Goal: Task Accomplishment & Management: Complete application form

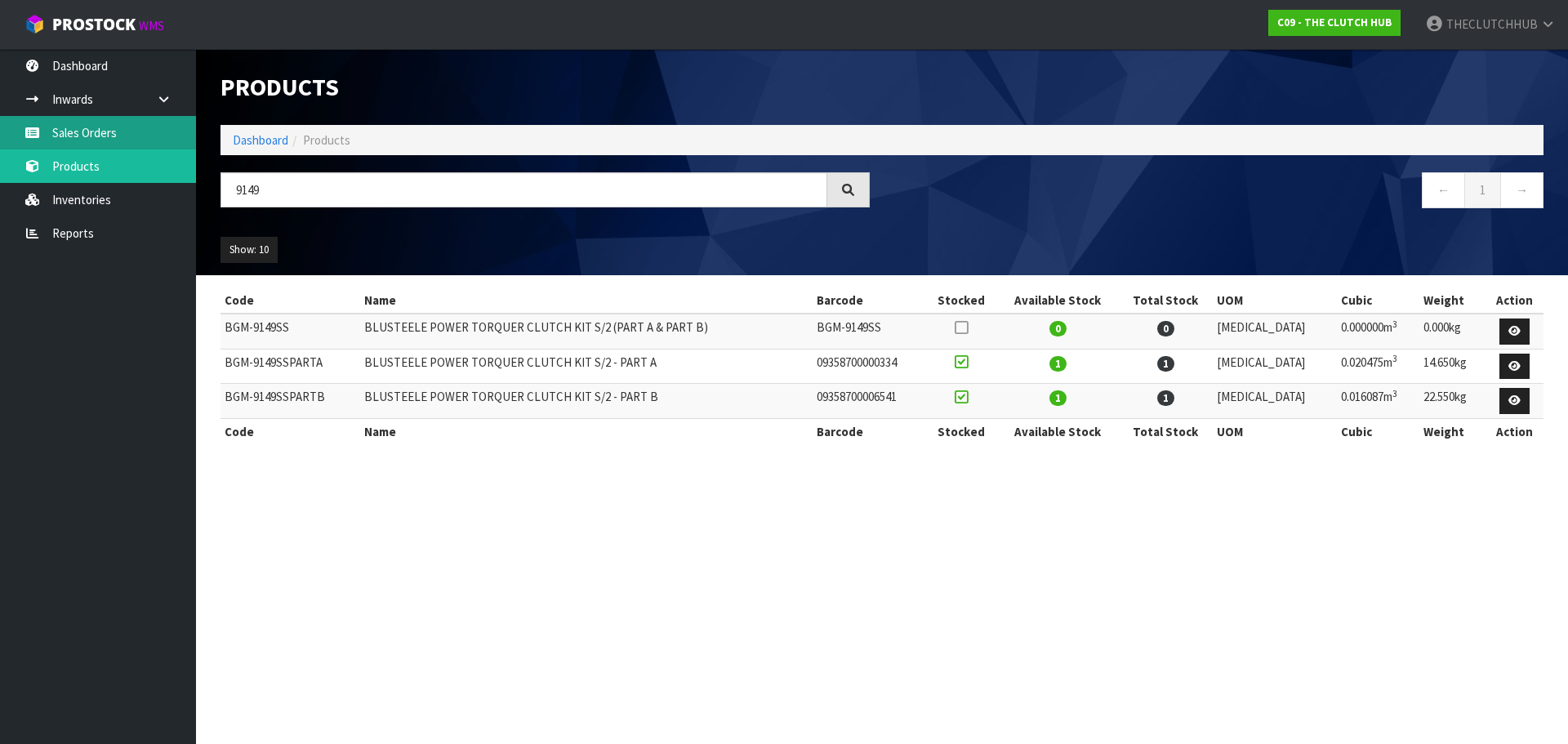
click at [85, 135] on link "Sales Orders" at bounding box center [98, 133] width 196 height 34
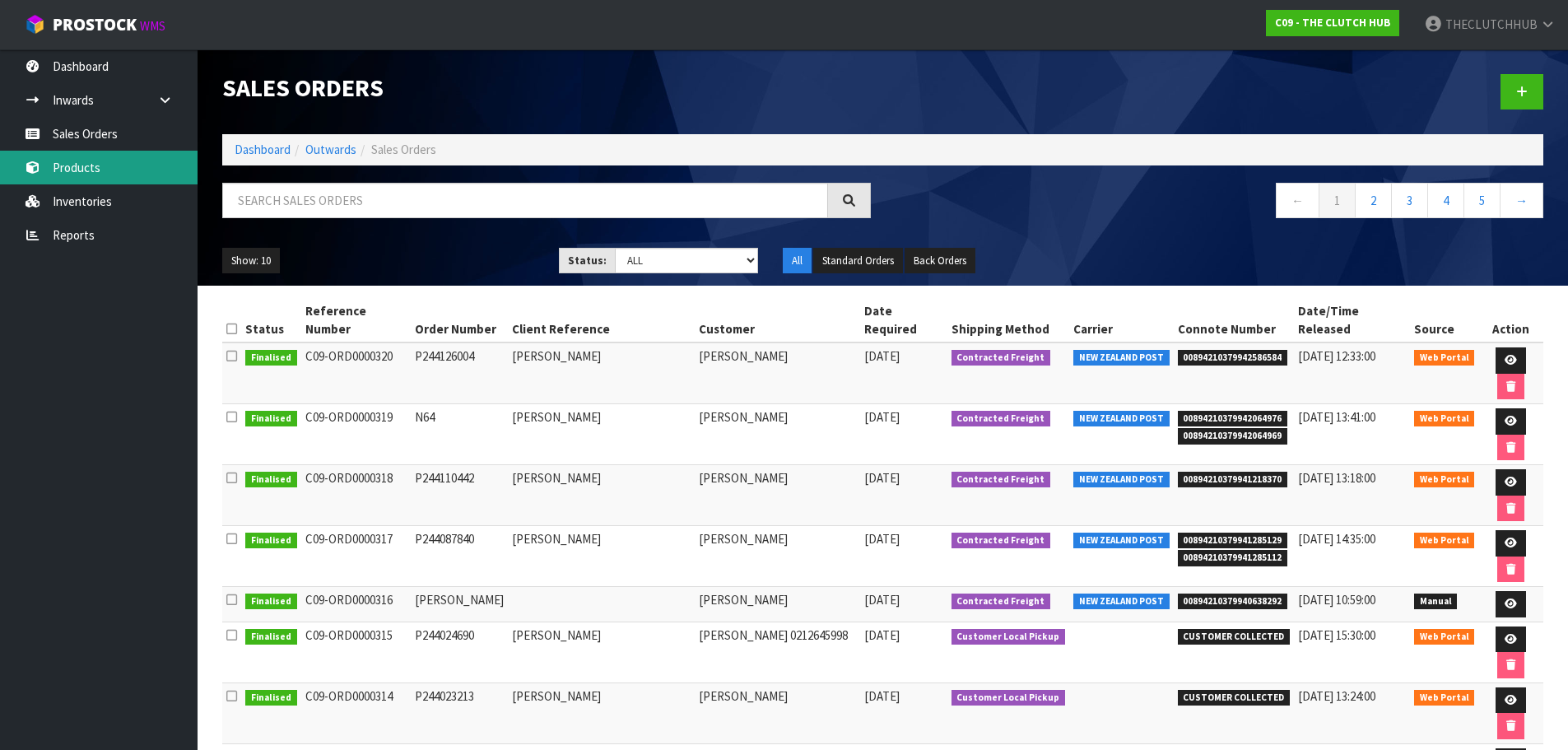
click at [77, 165] on link "Products" at bounding box center [99, 167] width 197 height 34
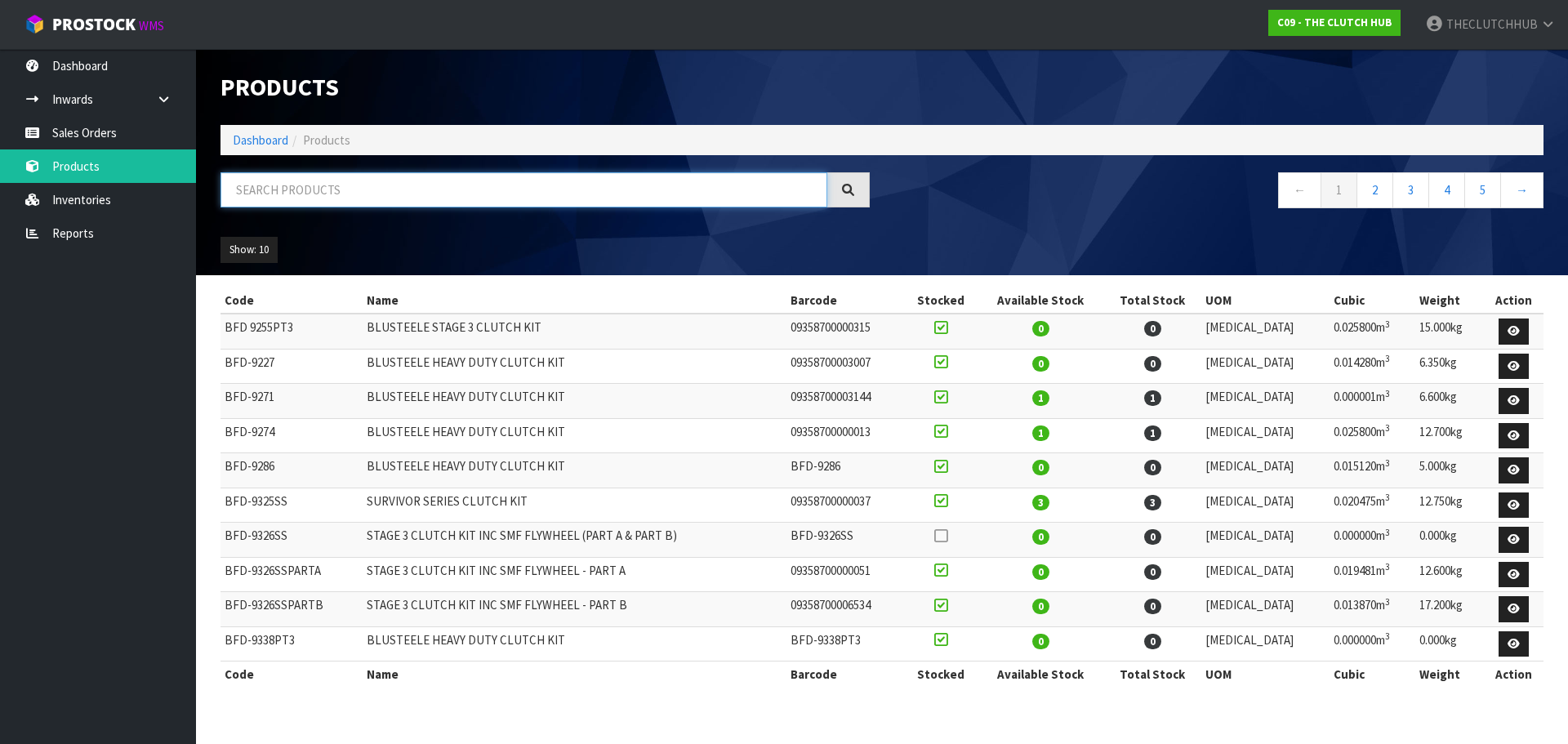
click at [310, 196] on input "text" at bounding box center [523, 190] width 606 height 35
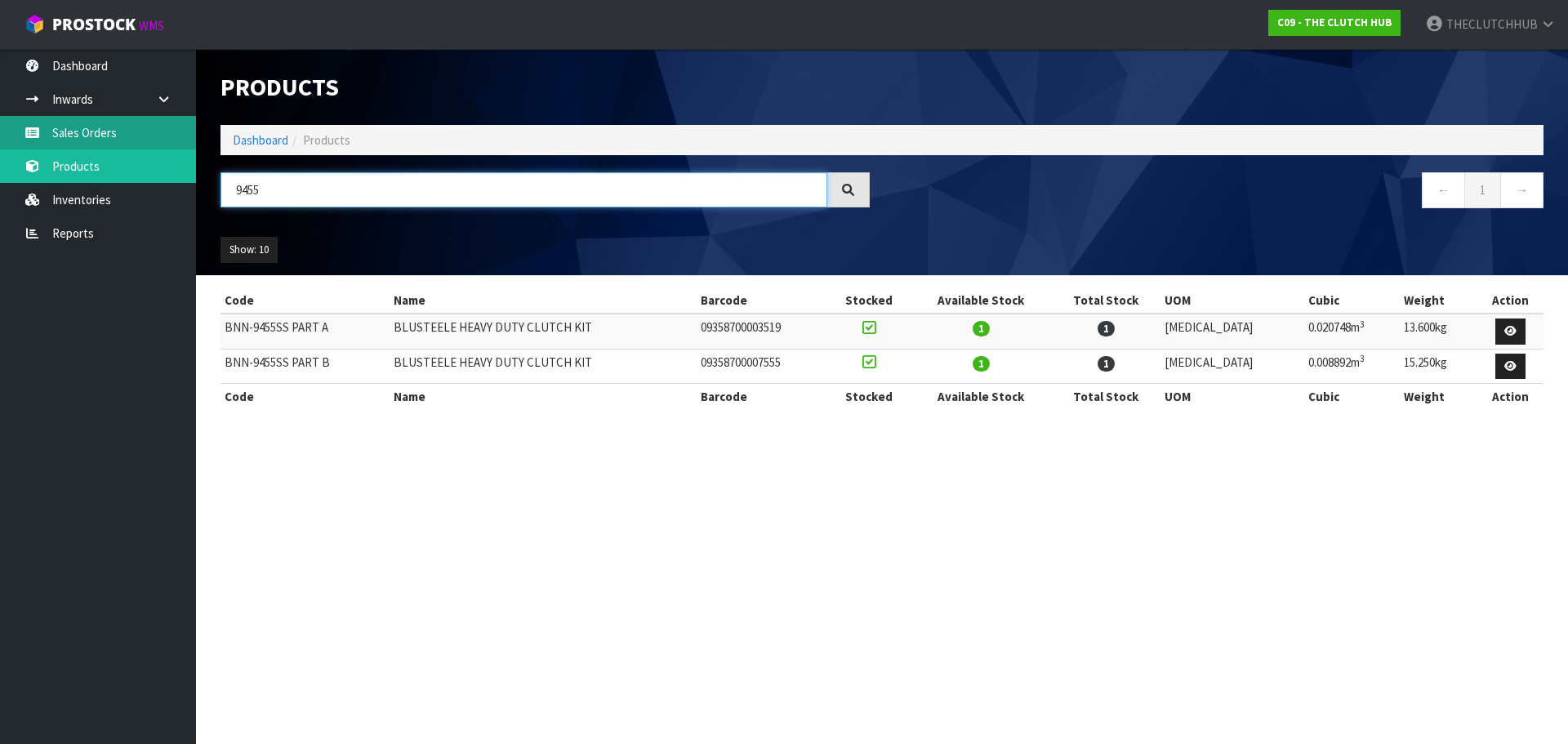
type input "9455"
click at [90, 137] on link "Sales Orders" at bounding box center [98, 133] width 196 height 34
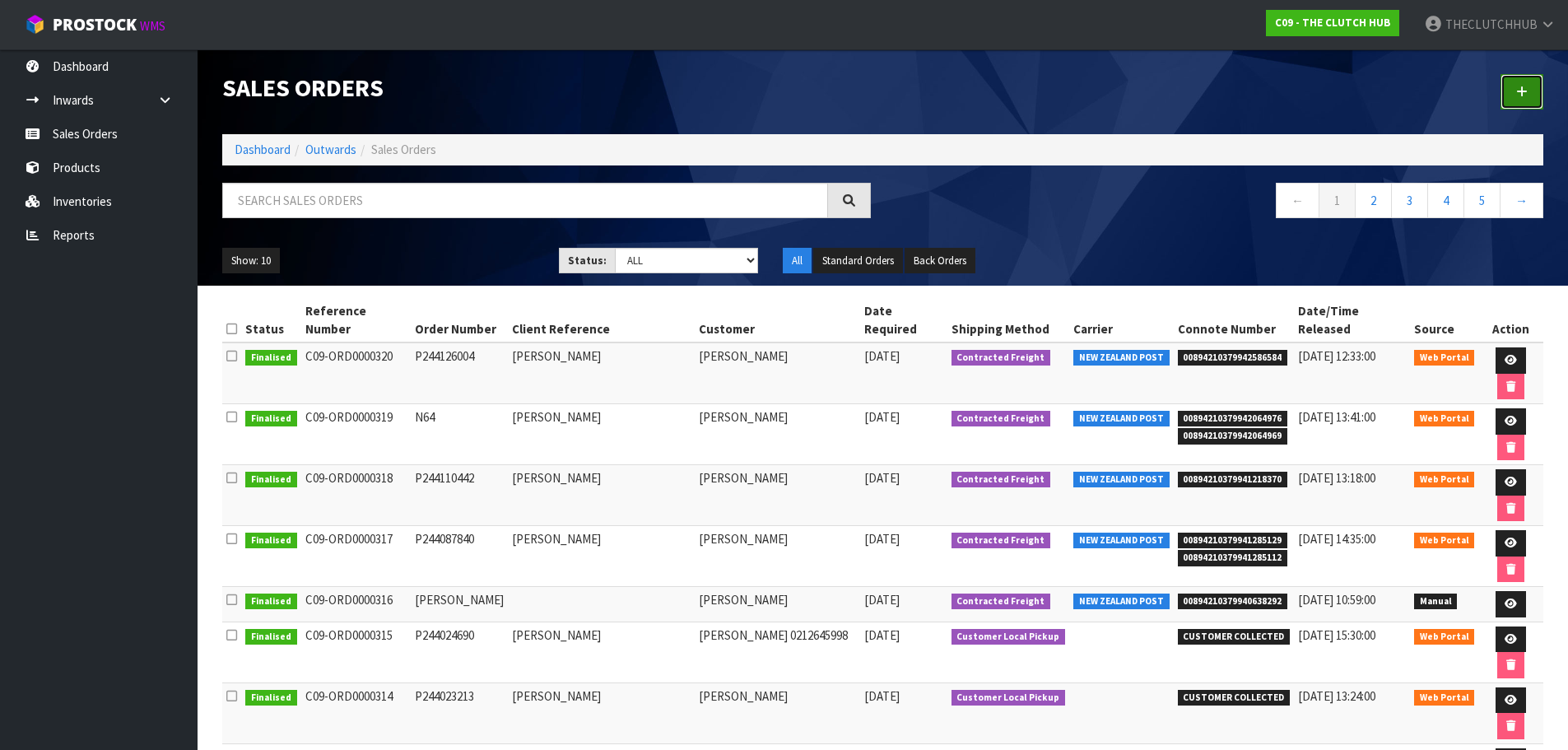
click at [1511, 88] on link at bounding box center [1522, 92] width 43 height 35
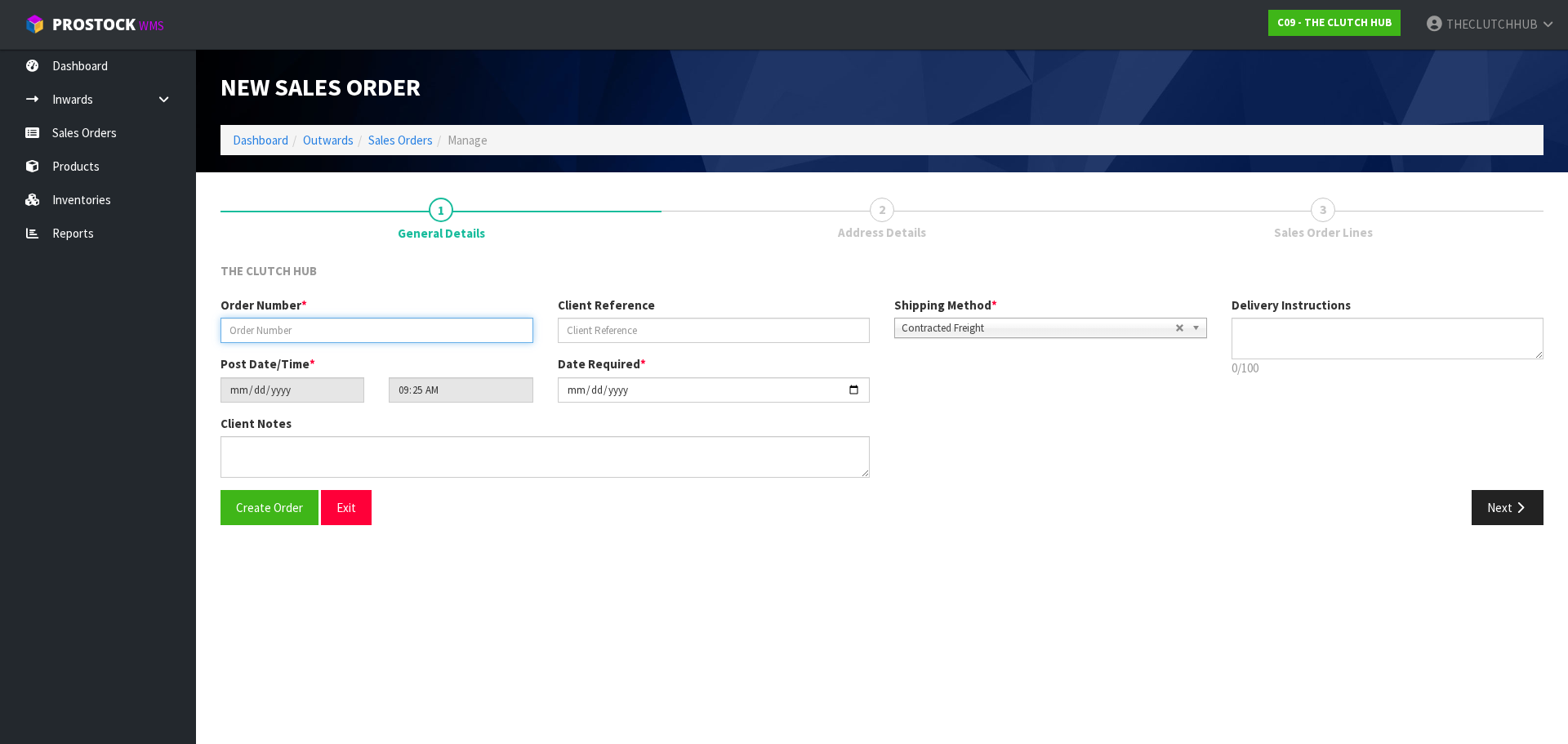
paste input "P244392246"
click at [251, 333] on input "P244392246" at bounding box center [376, 330] width 312 height 25
type input "P244392246"
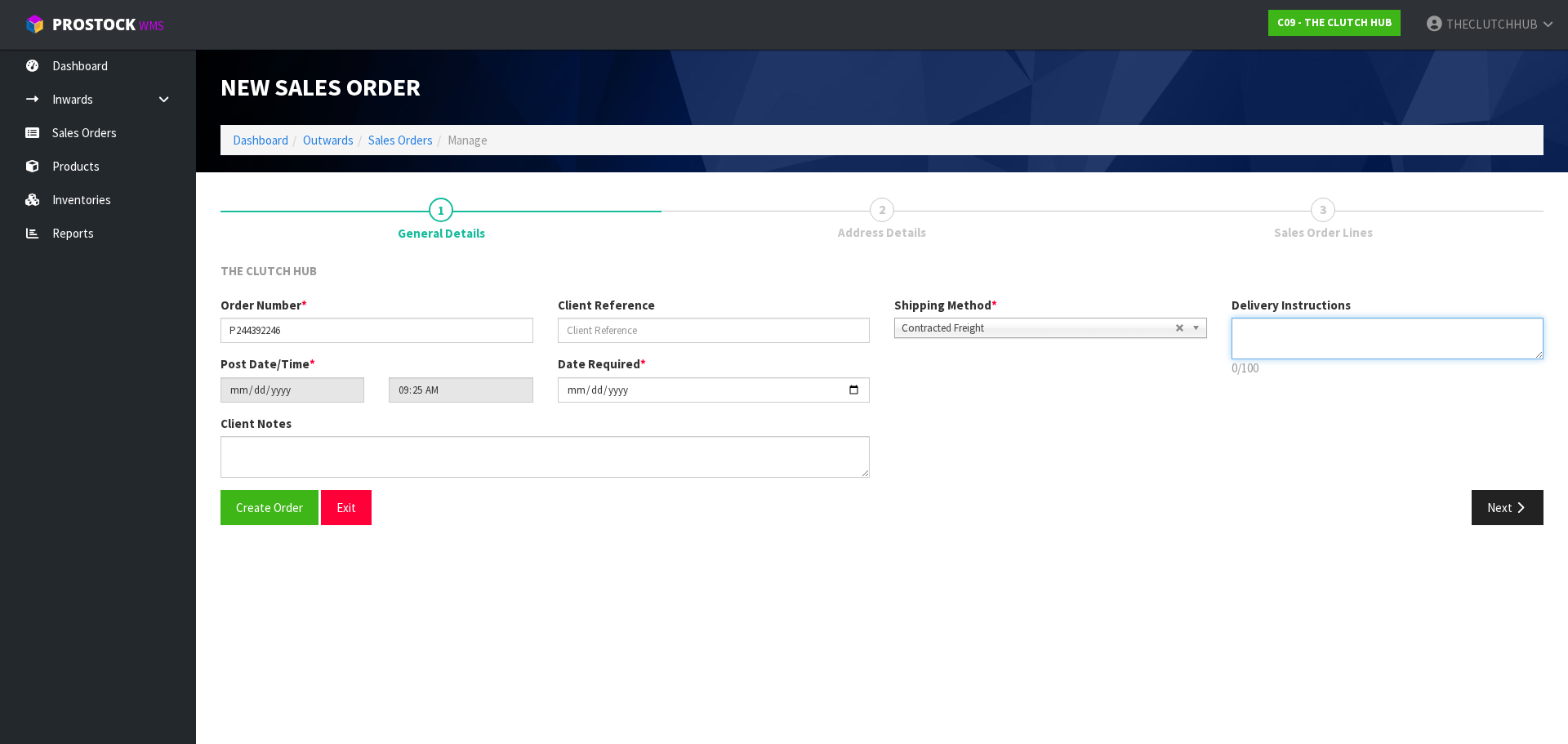
paste textarea "52B IS THE LAST HOUSE I HAVE CAMERA SO PACKAGE WILL BE KNOWN"
type textarea "52B IS THE LAST HOUSE I HAVE CAMERA SO PACKAGE WILL BE KNOWN"
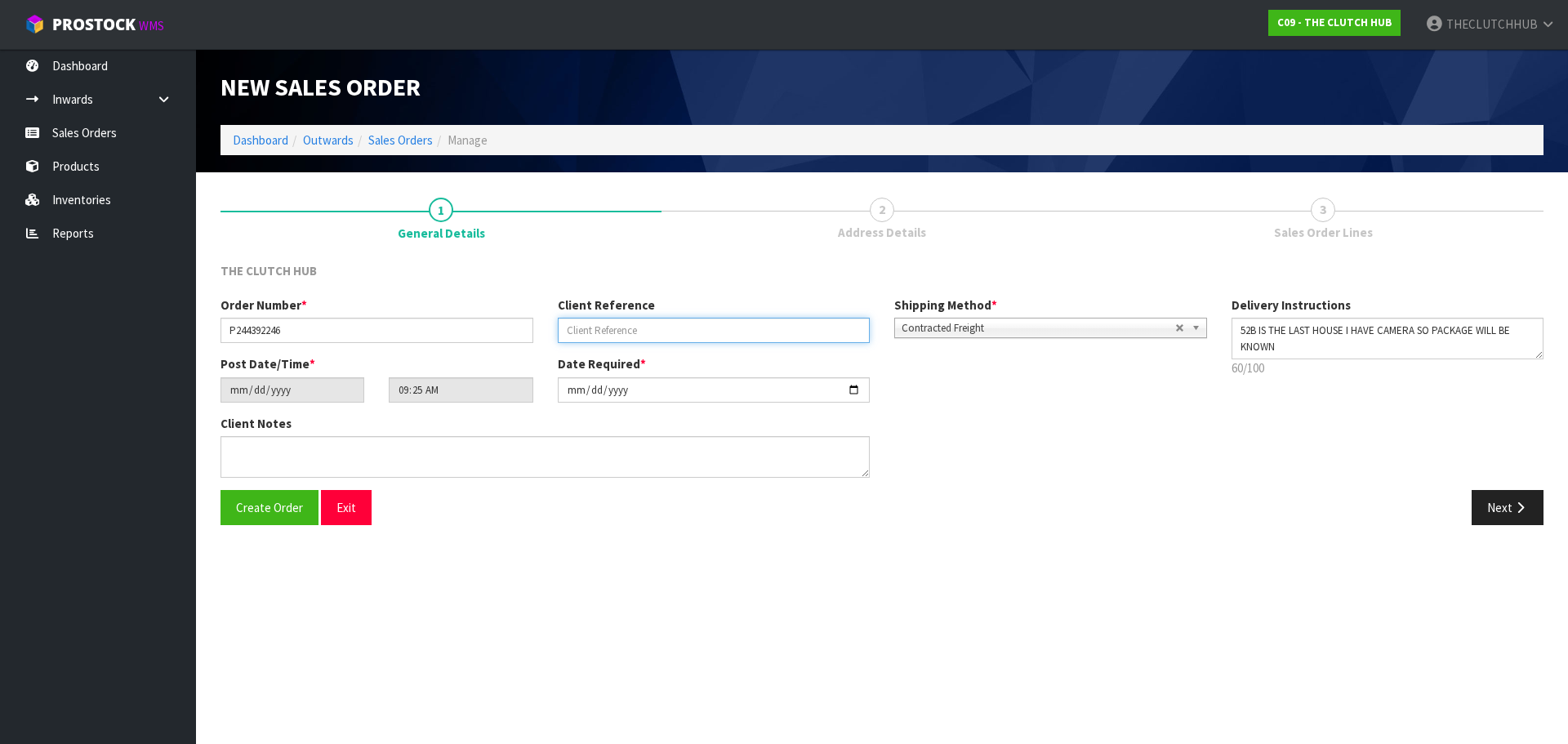
paste input "[PERSON_NAME]"
type input "[PERSON_NAME]"
click at [288, 517] on button "Create Order" at bounding box center [269, 507] width 98 height 35
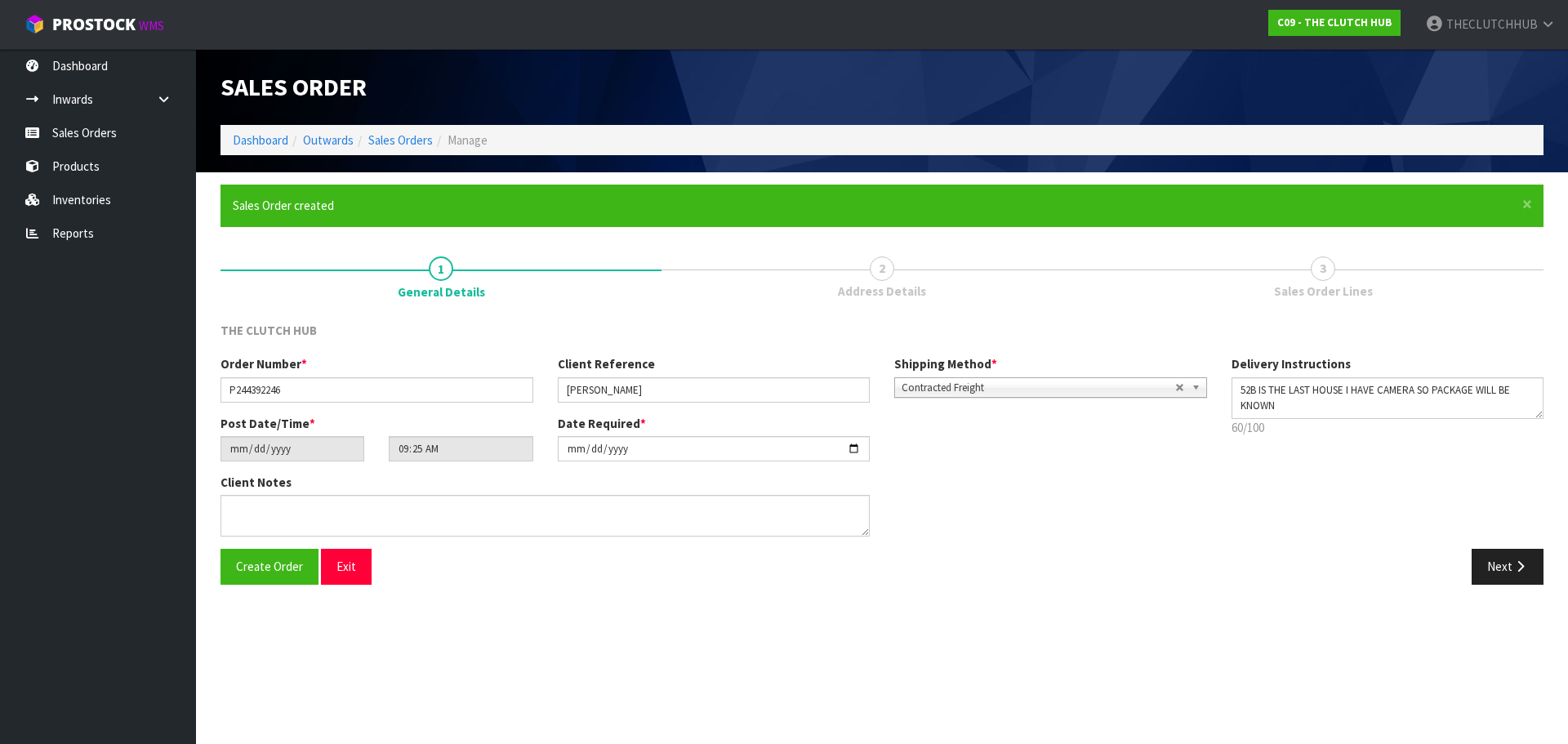
type input "11:25:00.000"
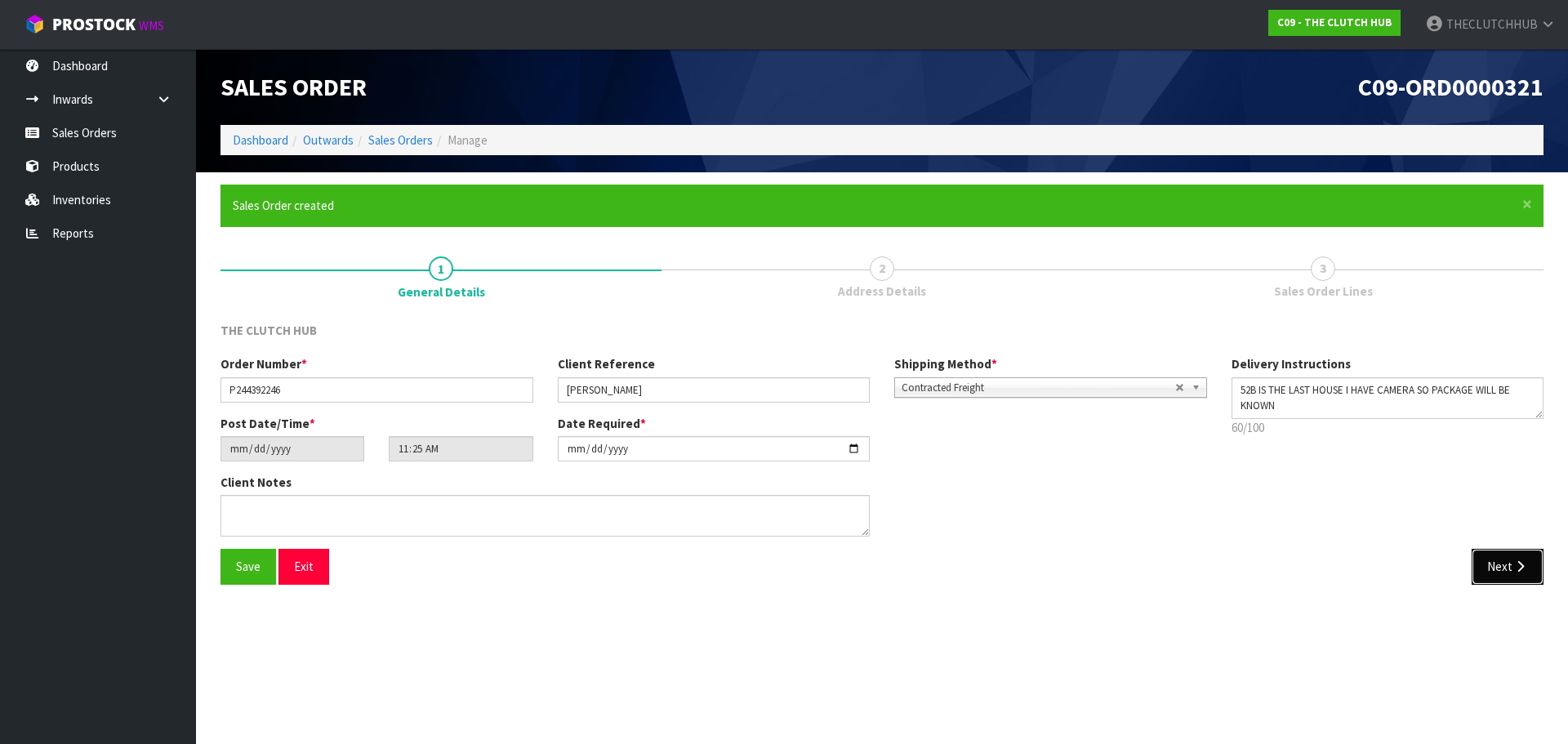
click at [1493, 579] on button "Next" at bounding box center [1508, 566] width 72 height 35
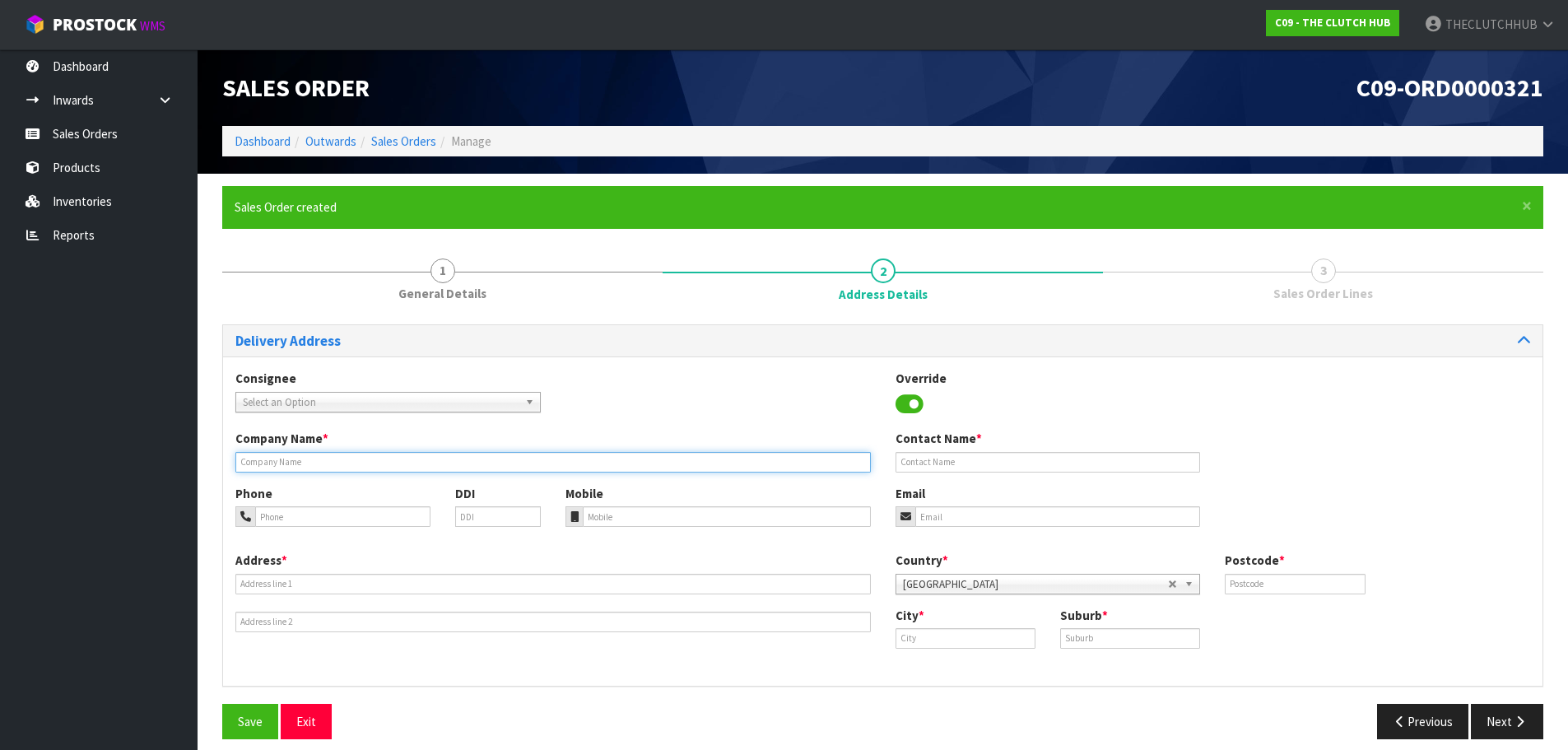
paste input "[PERSON_NAME]"
type input "[PERSON_NAME]"
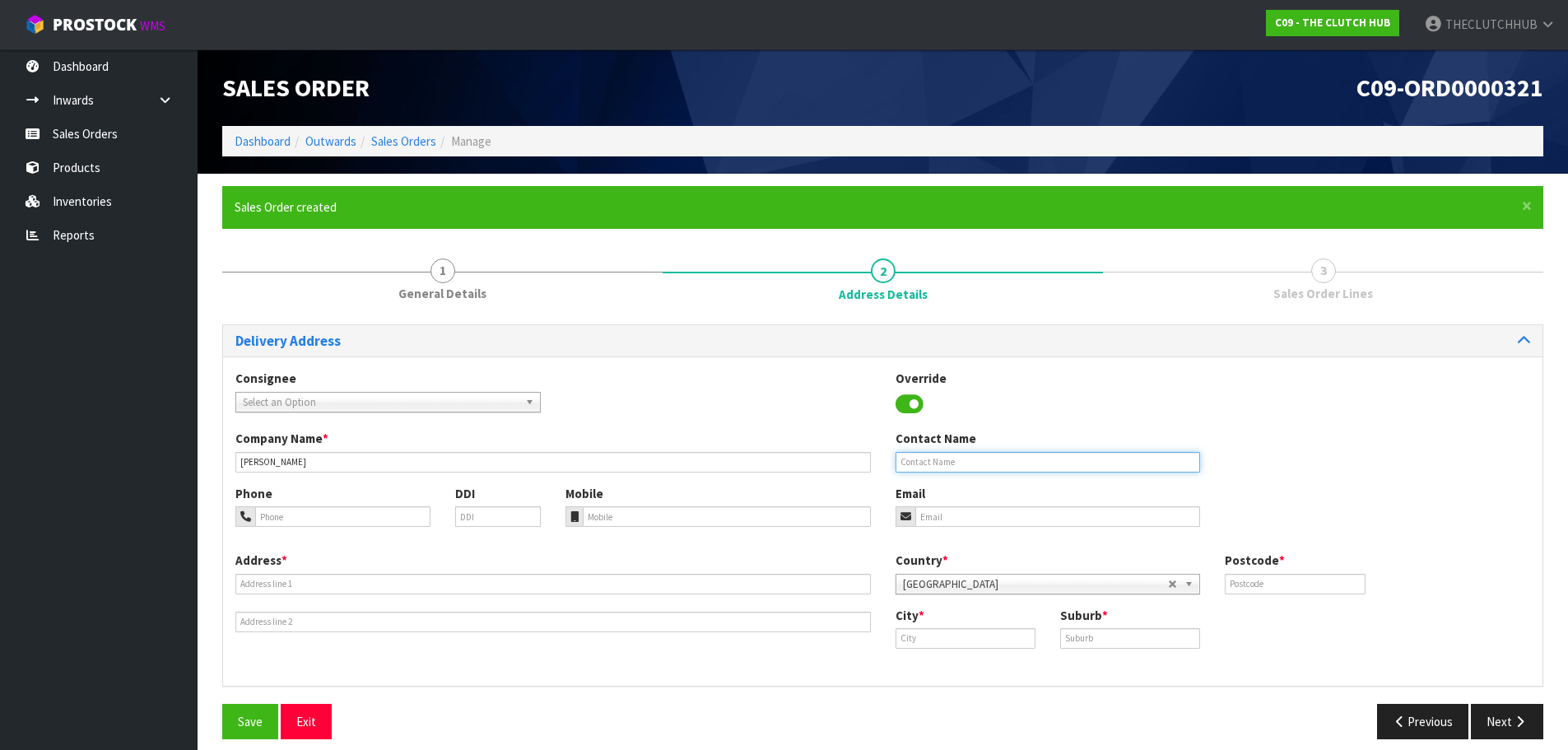
paste input "[PERSON_NAME]"
type input "[PERSON_NAME]"
paste input "[PERSON_NAME][EMAIL_ADDRESS][DOMAIN_NAME]"
type input "[PERSON_NAME][EMAIL_ADDRESS][DOMAIN_NAME]"
paste input "027 4131908"
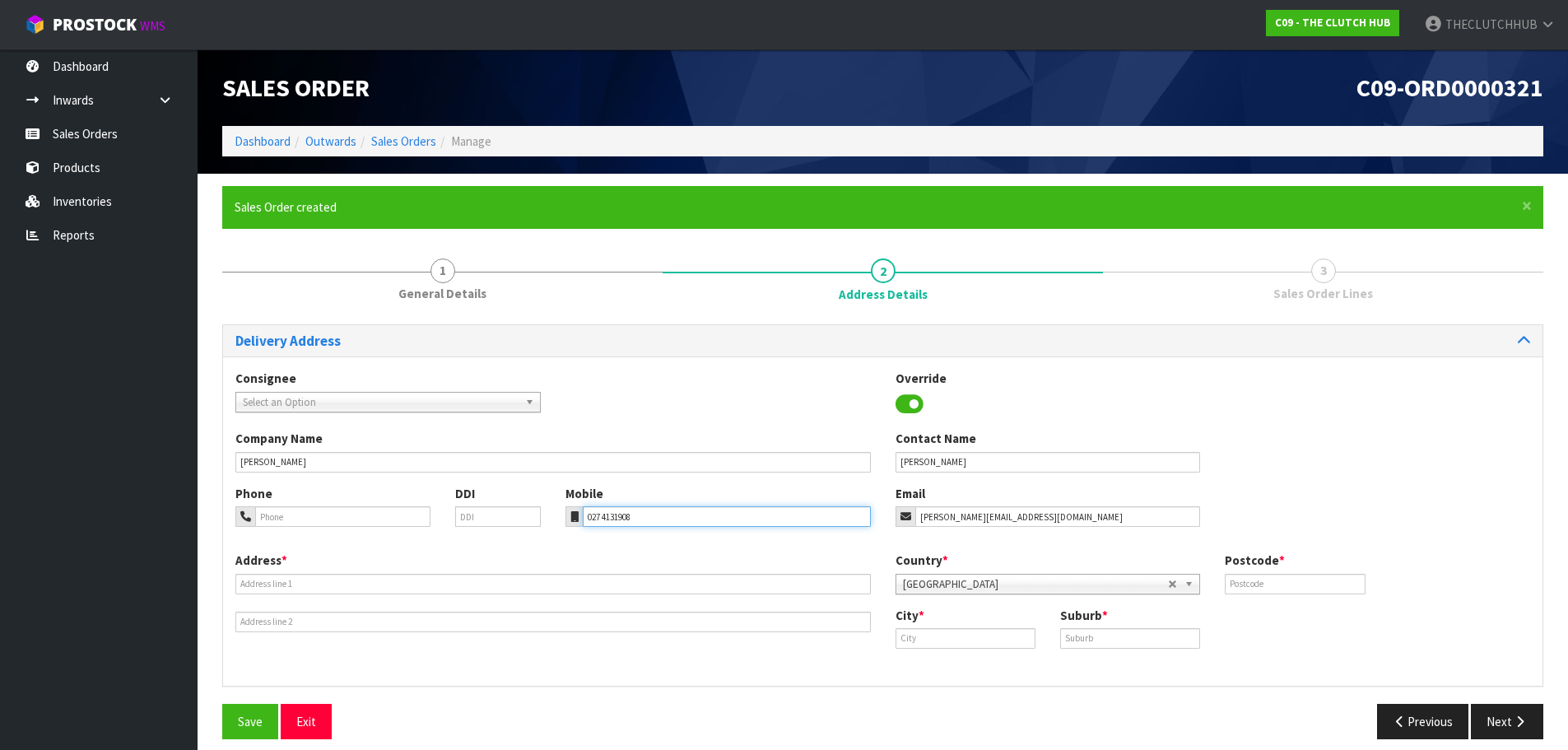
type input "027 4131908"
drag, startPoint x: 290, startPoint y: 580, endPoint x: 281, endPoint y: 581, distance: 9.1
click at [290, 580] on input "text" at bounding box center [553, 584] width 635 height 21
paste input "[STREET_ADDRESS]"
type input "[STREET_ADDRESS]"
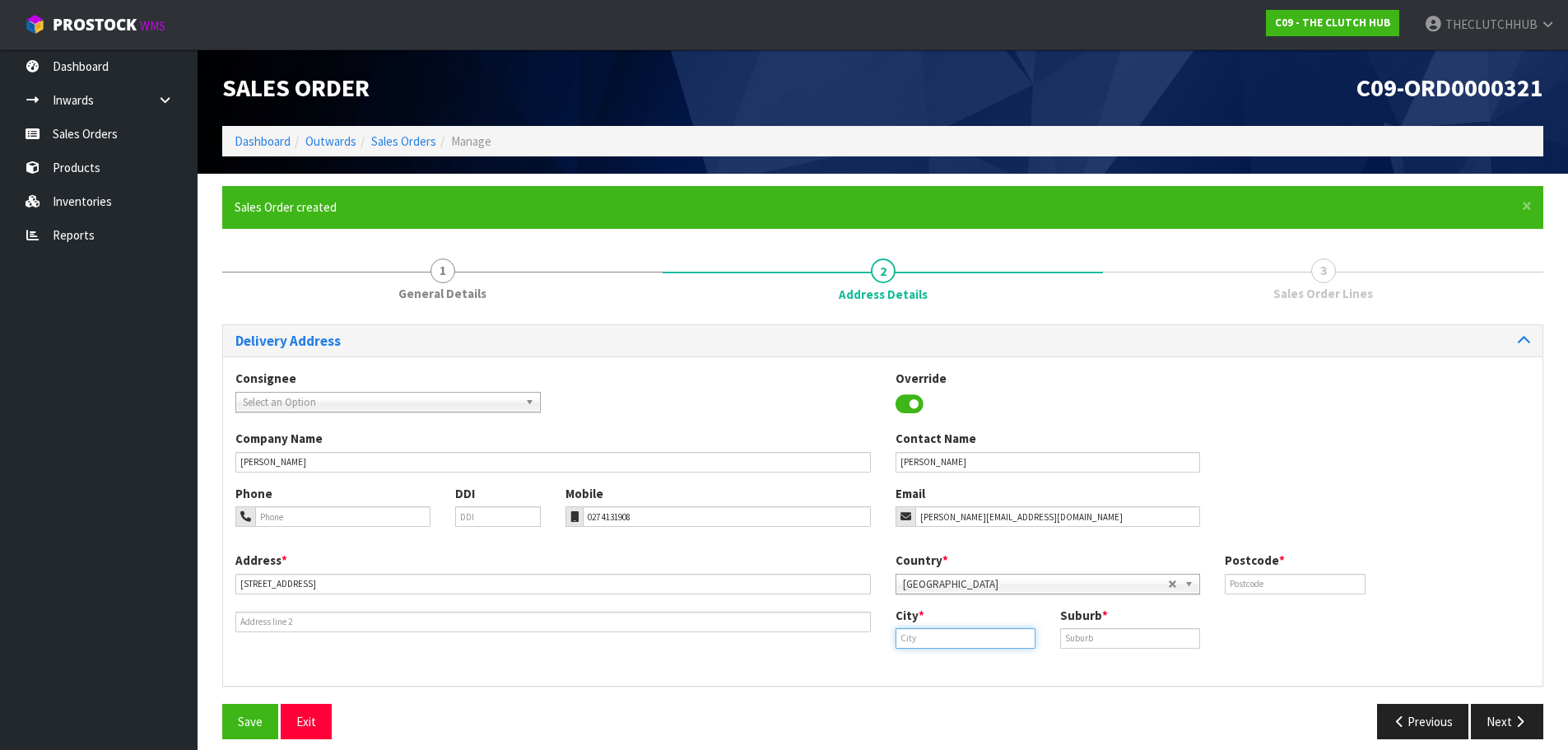
click at [929, 640] on input "text" at bounding box center [965, 638] width 140 height 21
type input "G"
drag, startPoint x: 949, startPoint y: 638, endPoint x: 844, endPoint y: 636, distance: 105.0
click at [849, 638] on div "Address * [STREET_ADDRESS] Country * [GEOGRAPHIC_DATA] [GEOGRAPHIC_DATA] [GEOGR…" at bounding box center [882, 612] width 1319 height 122
paste input "hanganui"
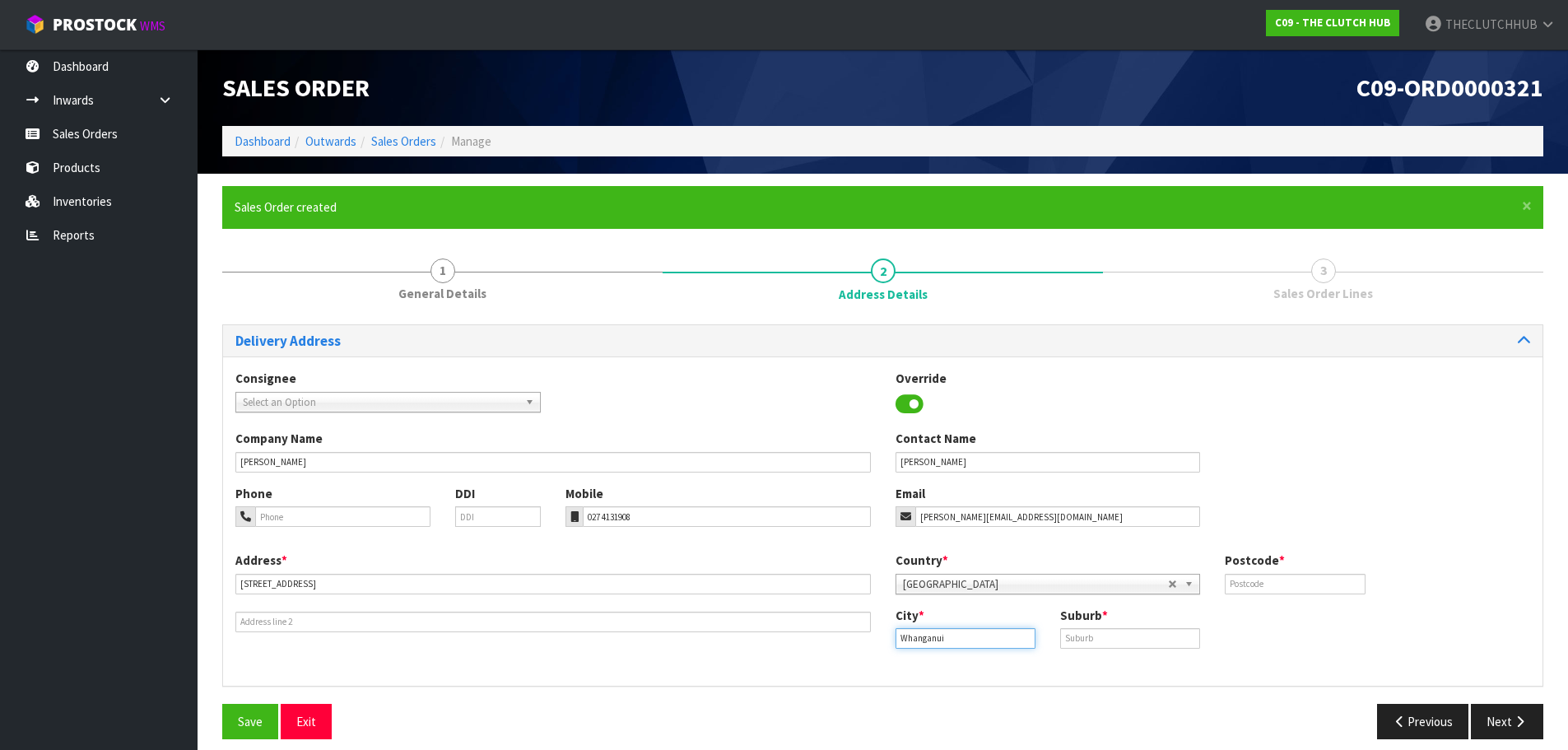
type input "Whanganui"
type input "GONVILLE"
drag, startPoint x: 1245, startPoint y: 577, endPoint x: 1252, endPoint y: 569, distance: 10.6
click at [1245, 577] on input "text" at bounding box center [1294, 584] width 140 height 21
type input "4501"
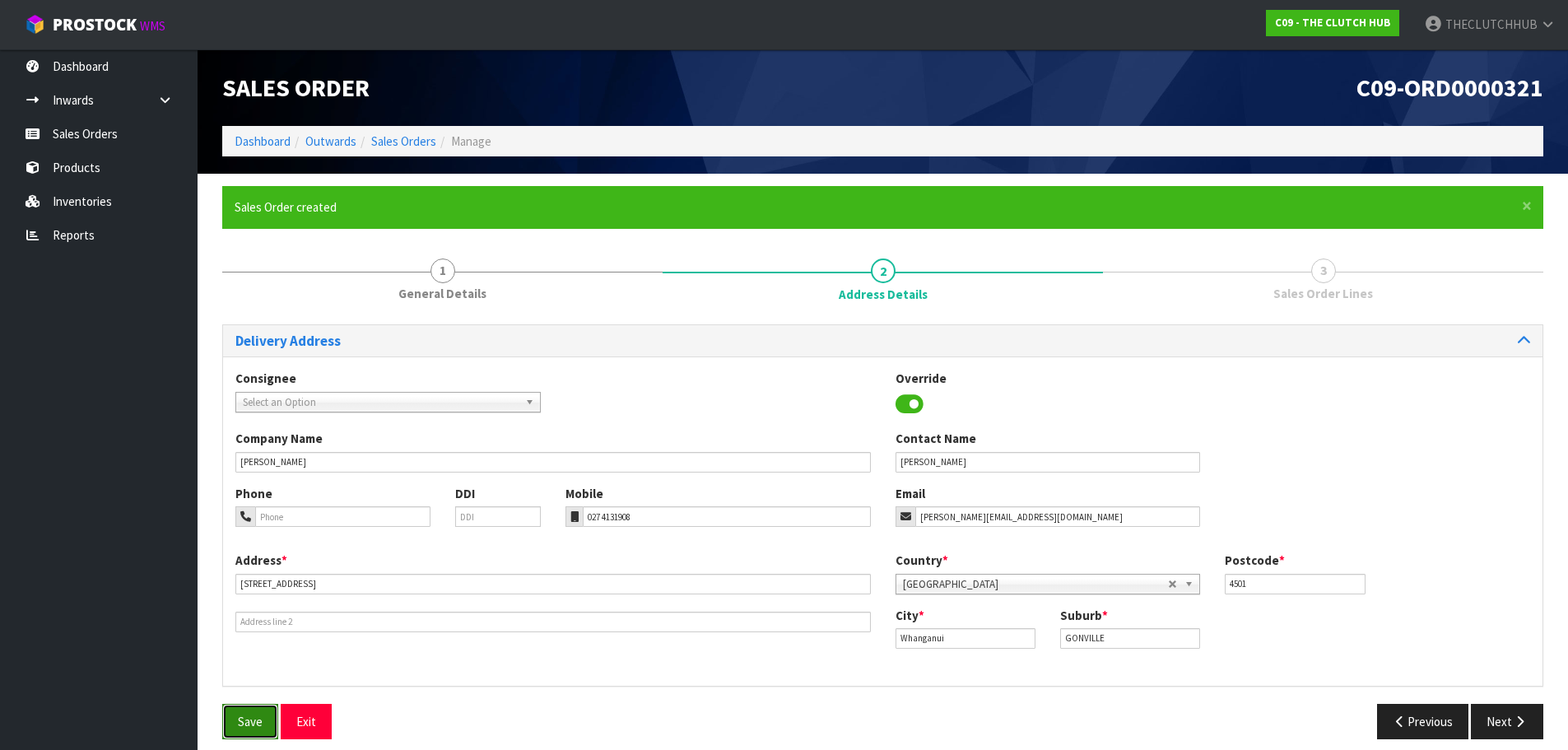
click at [257, 721] on span "Save" at bounding box center [249, 722] width 24 height 16
click at [1495, 709] on button "Next" at bounding box center [1506, 722] width 72 height 35
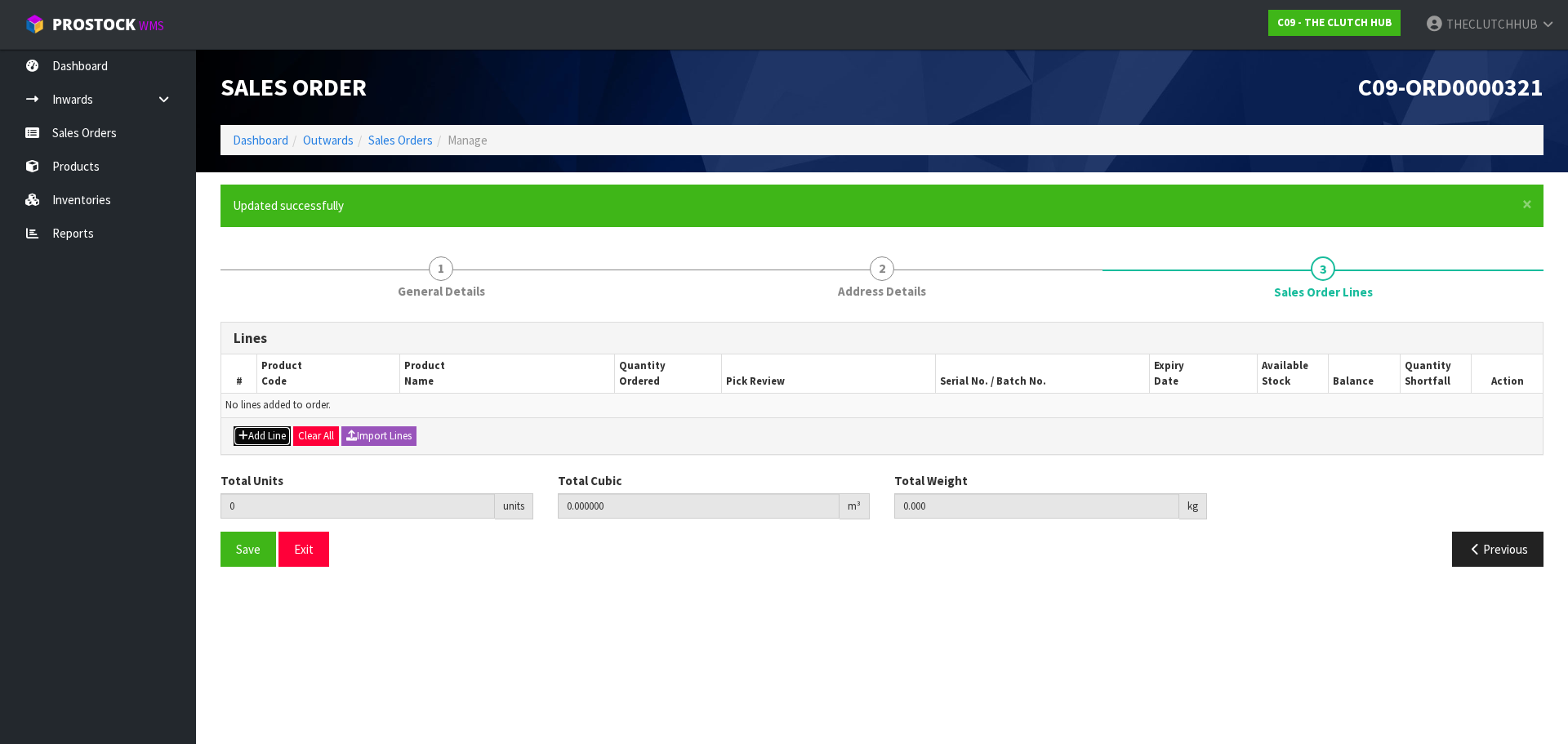
click at [271, 439] on button "Add Line" at bounding box center [262, 436] width 57 height 19
type input "0"
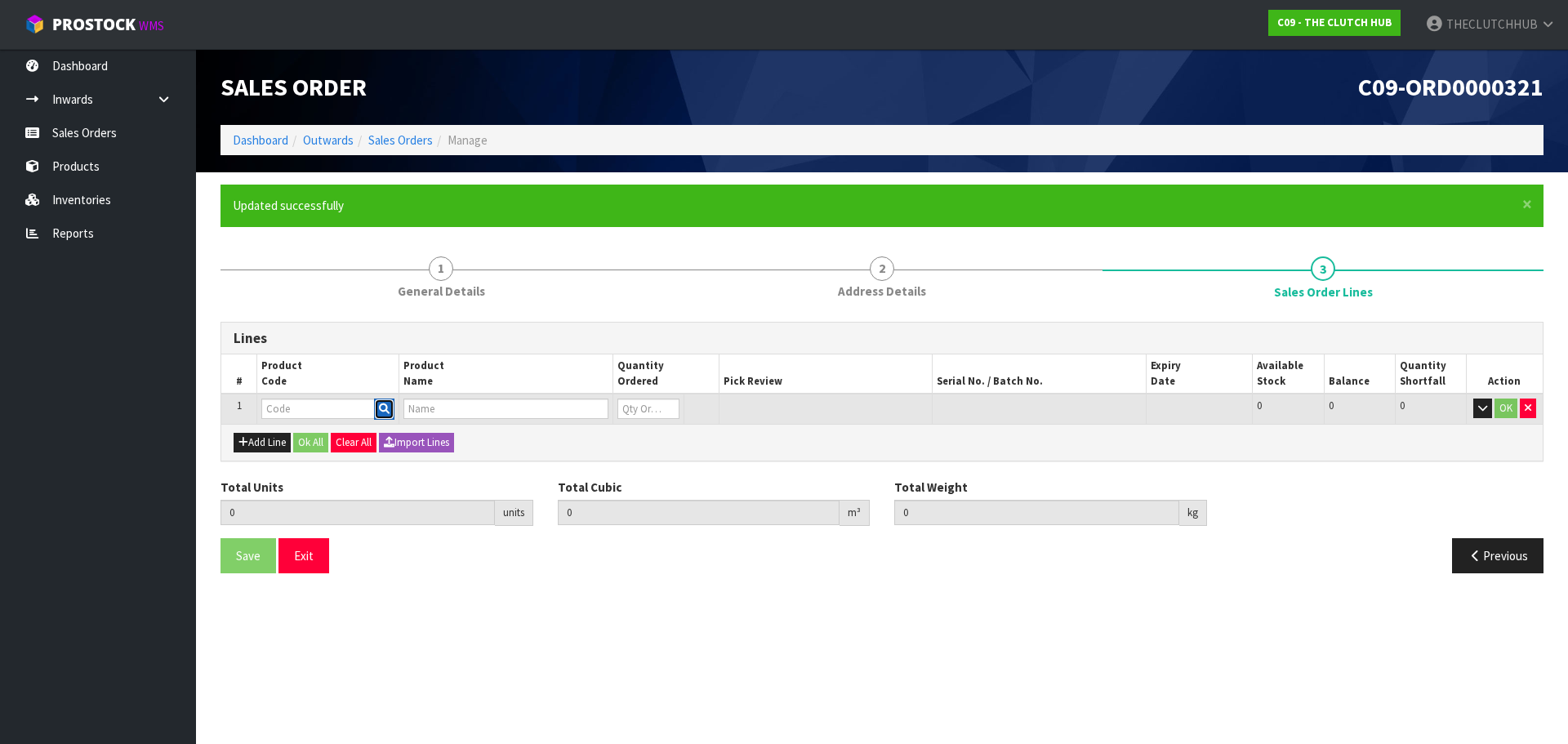
click at [382, 410] on icon "button" at bounding box center [384, 408] width 11 height 11
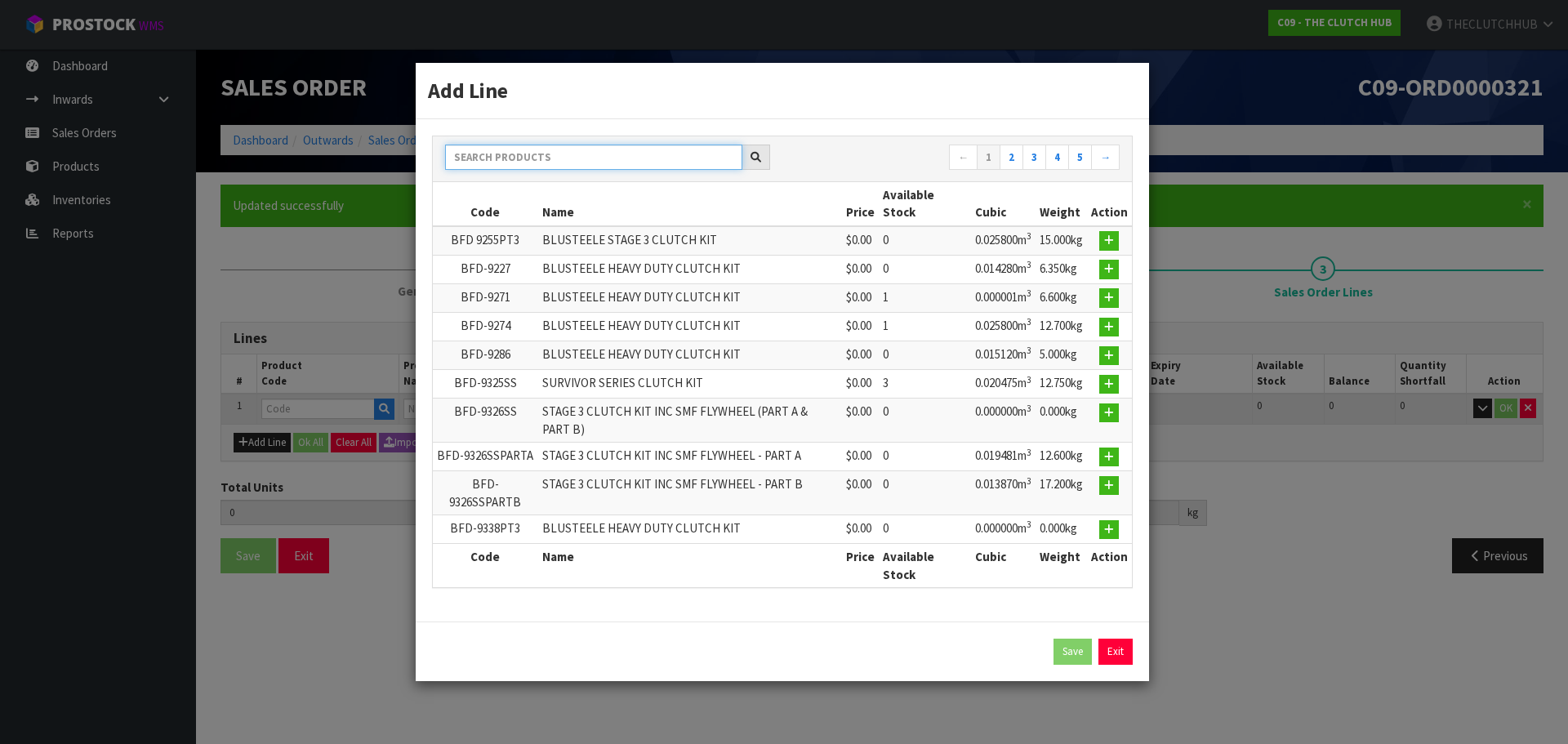
click at [547, 156] on input "text" at bounding box center [594, 157] width 297 height 25
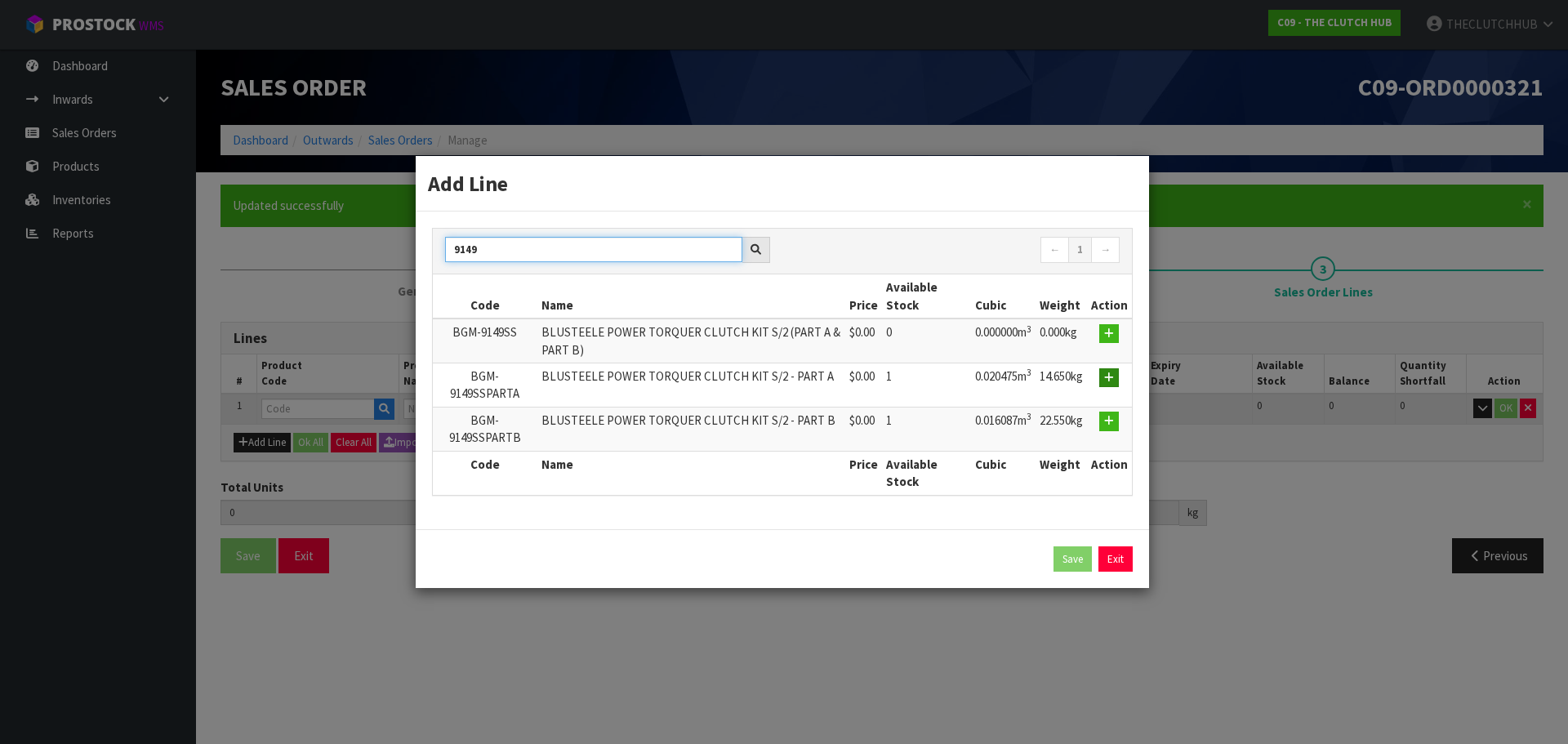
type input "9149"
click at [1106, 375] on icon "button" at bounding box center [1109, 377] width 10 height 11
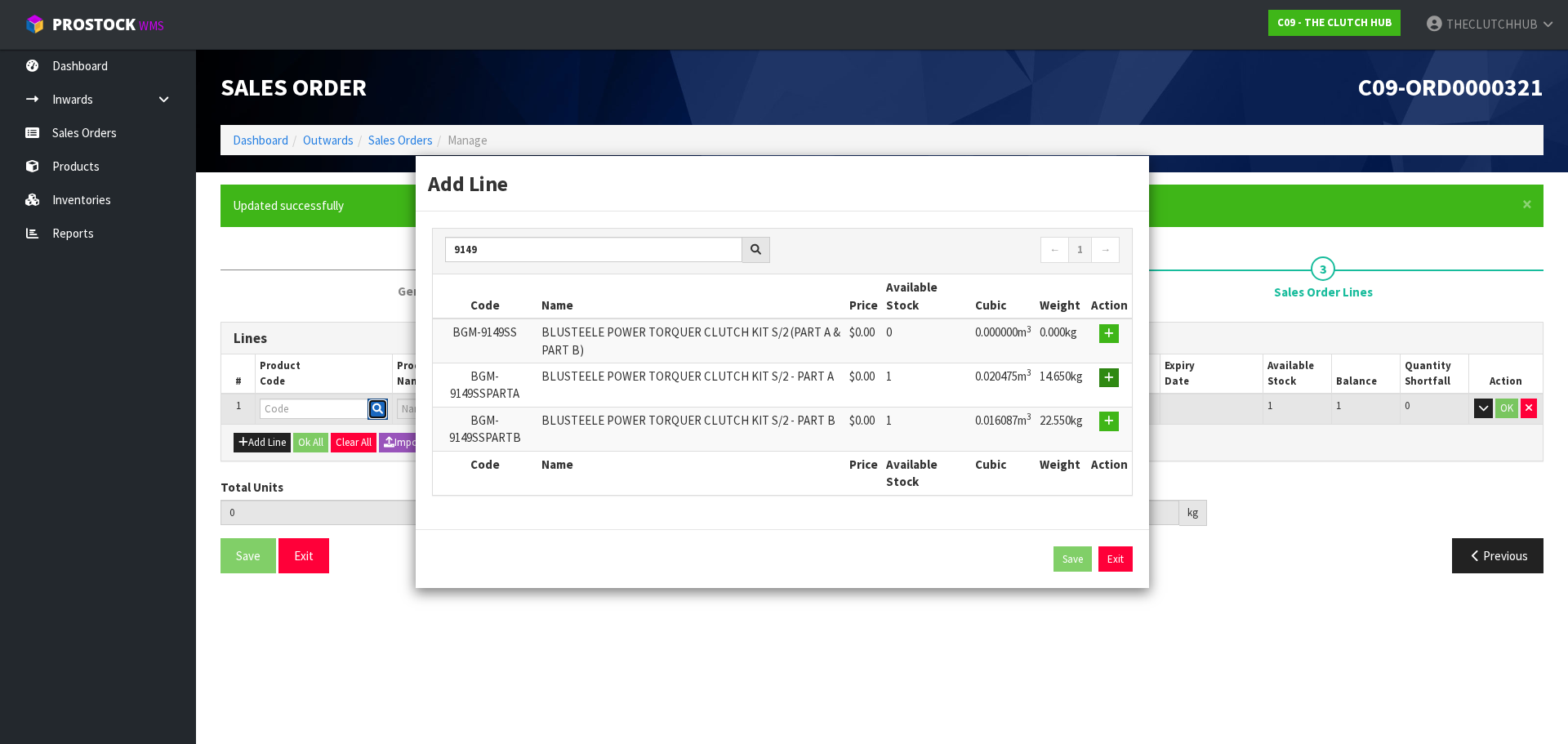
type input "0.000000"
type input "0.000"
type input "BGM-9149SSPARTA"
type input "BLUSTEELE POWER TORQUER CLUTCH KIT S/2 - PART A"
type input "0"
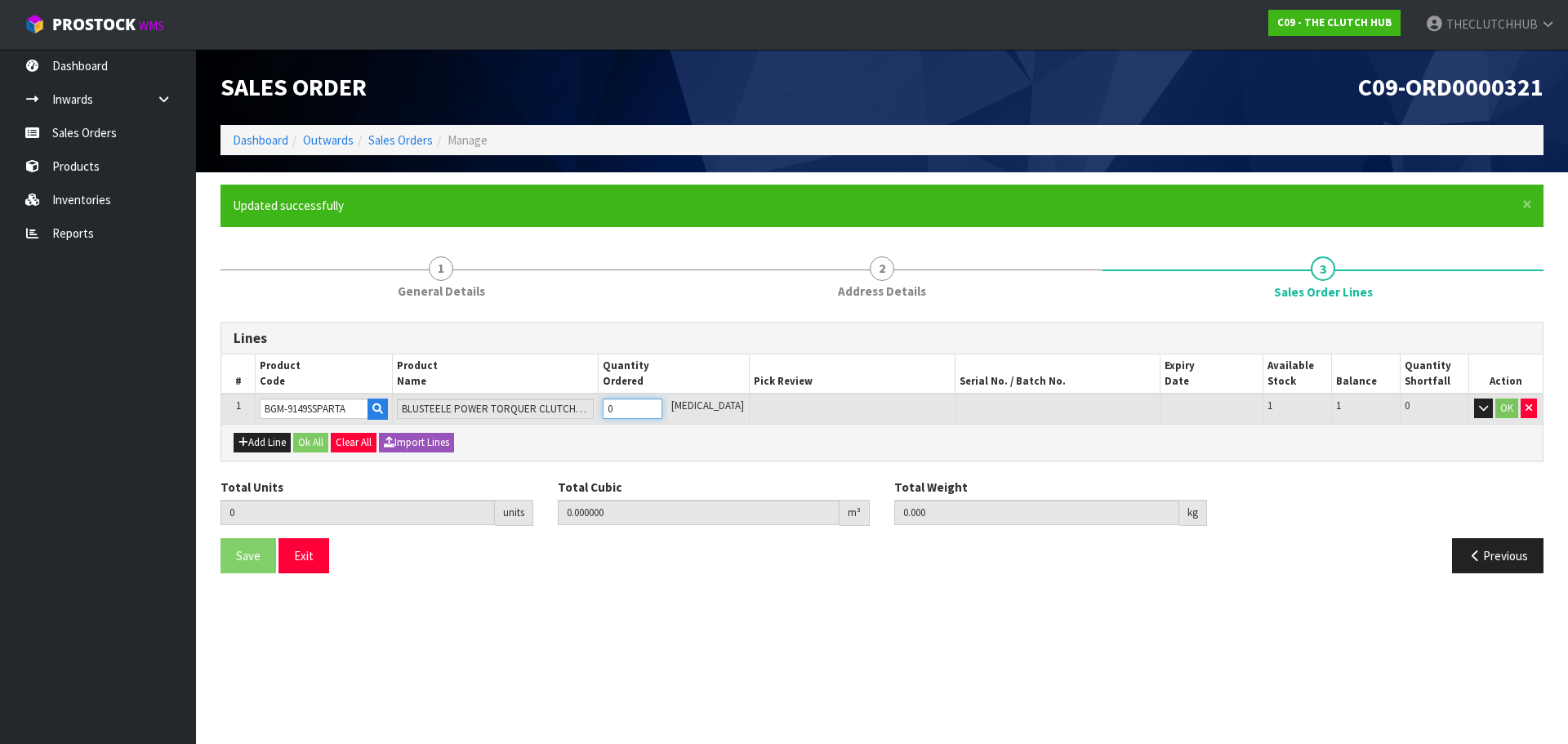
drag, startPoint x: 631, startPoint y: 404, endPoint x: 620, endPoint y: 404, distance: 11.0
click at [621, 404] on input "0" at bounding box center [632, 408] width 59 height 20
type input "1"
type input "0.020475"
type input "14.65"
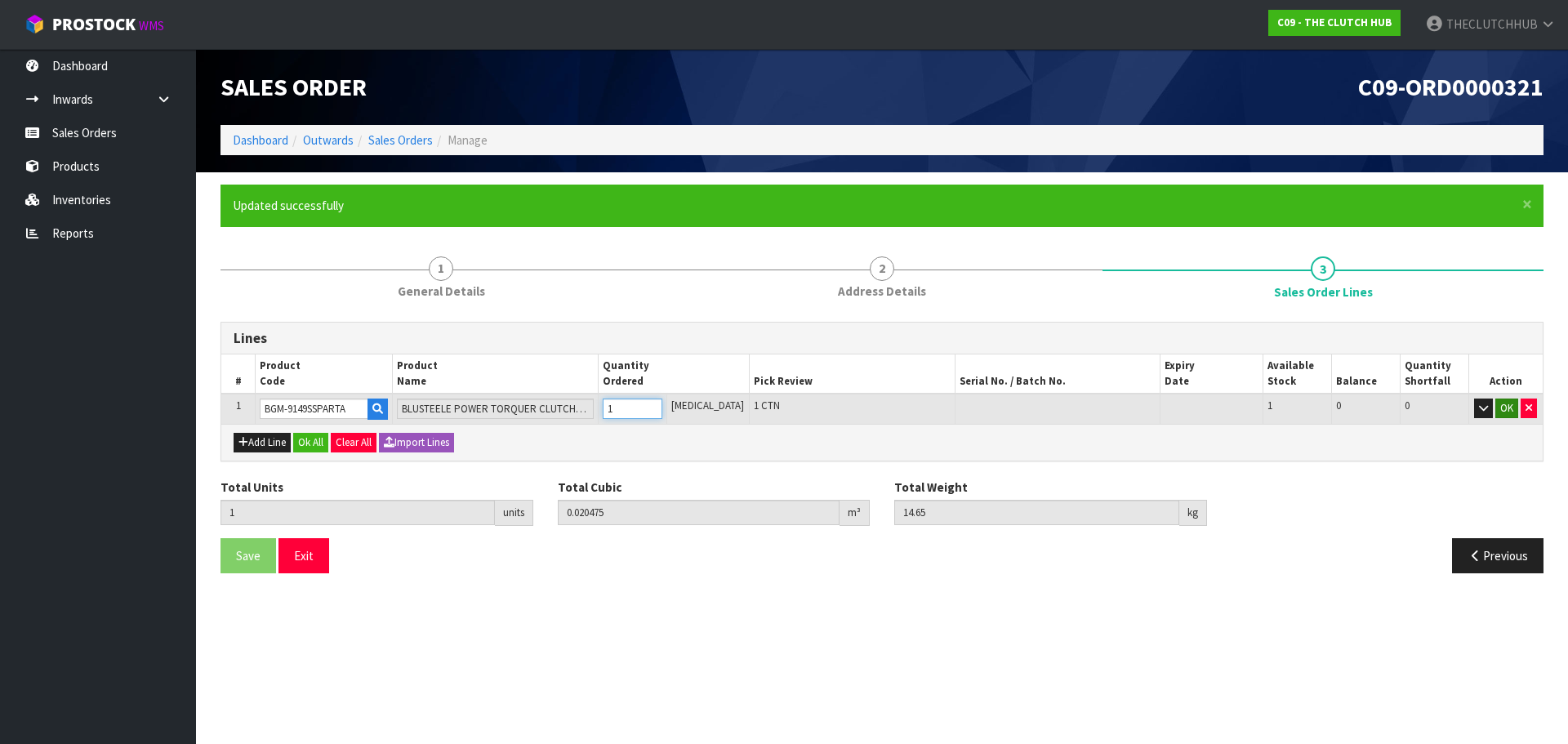
type input "1"
click at [1502, 408] on button "OK" at bounding box center [1507, 408] width 23 height 19
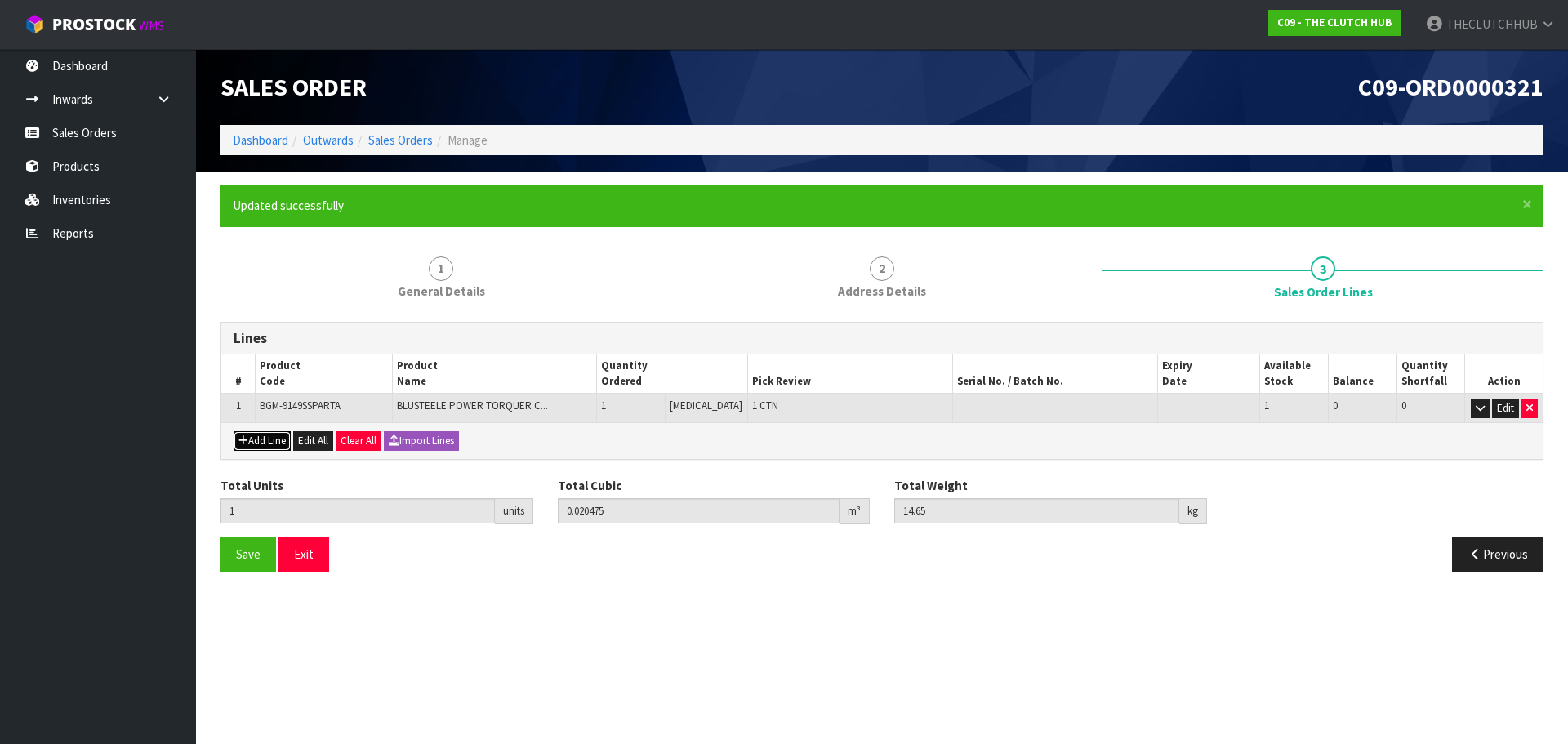
click at [242, 440] on icon "button" at bounding box center [244, 440] width 10 height 11
type input "0"
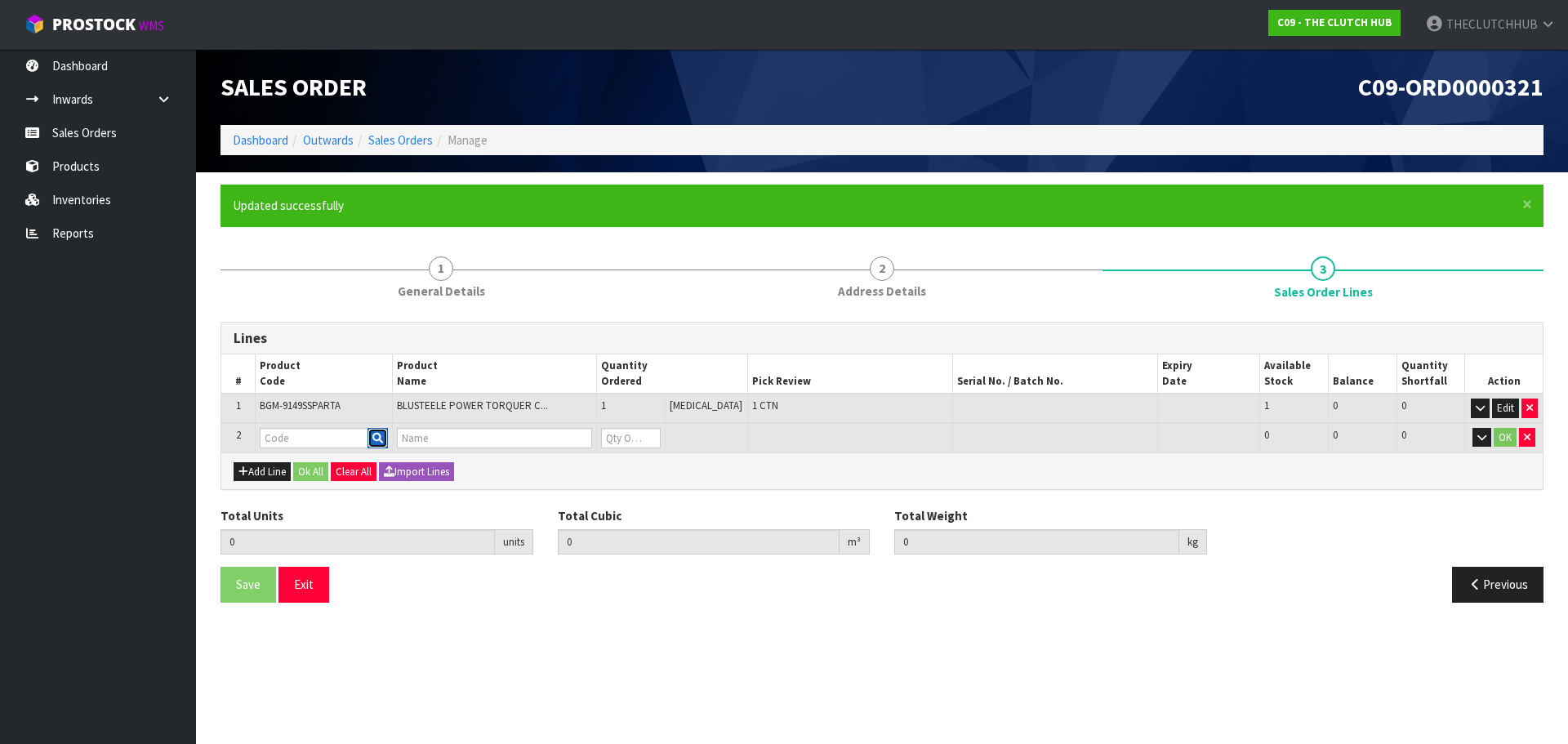
click at [383, 441] on icon "button" at bounding box center [377, 437] width 11 height 11
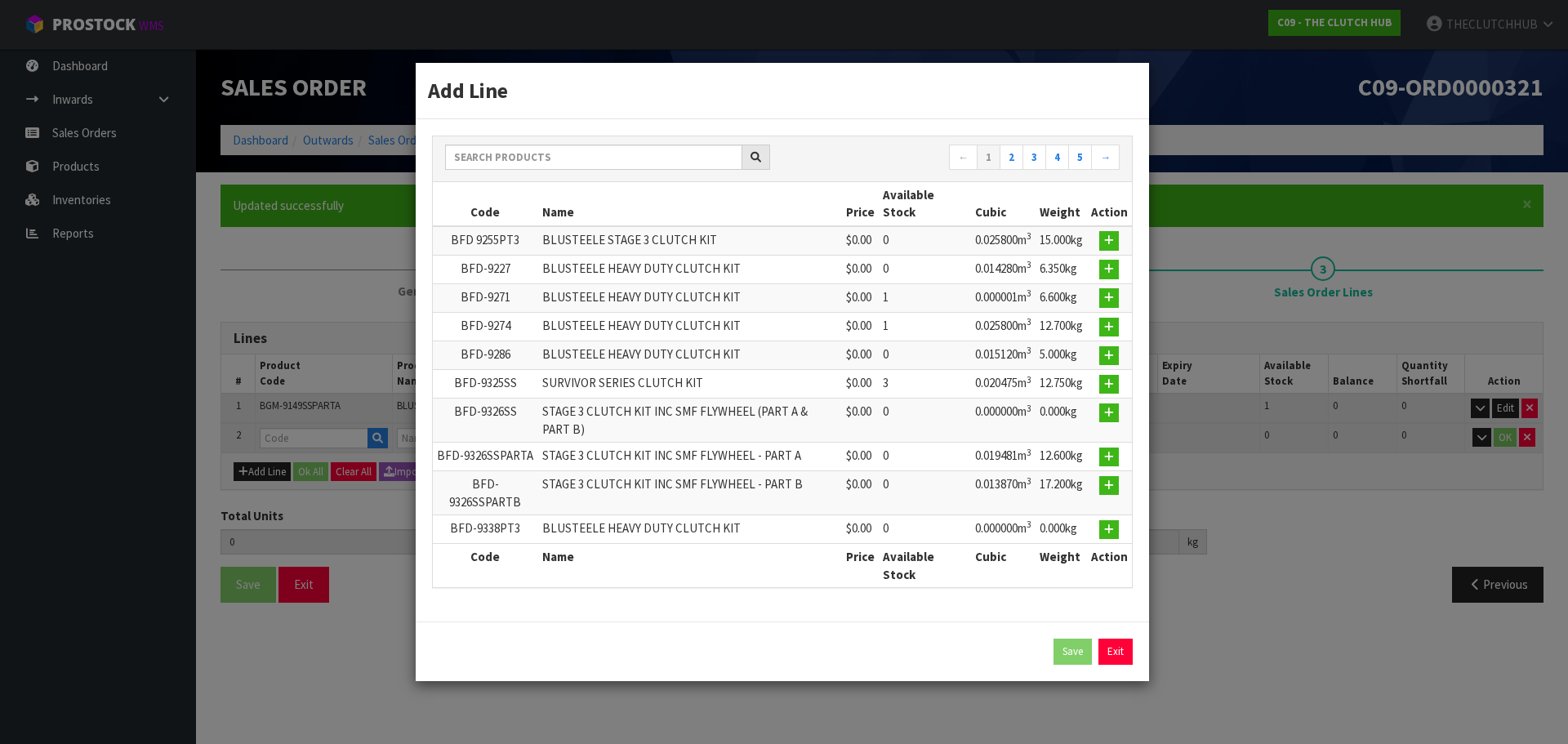
drag, startPoint x: 535, startPoint y: 140, endPoint x: 534, endPoint y: 152, distance: 12.0
click at [534, 148] on div "← 1 2 3 4 5 →" at bounding box center [782, 159] width 700 height 46
click at [534, 153] on input "text" at bounding box center [594, 157] width 297 height 25
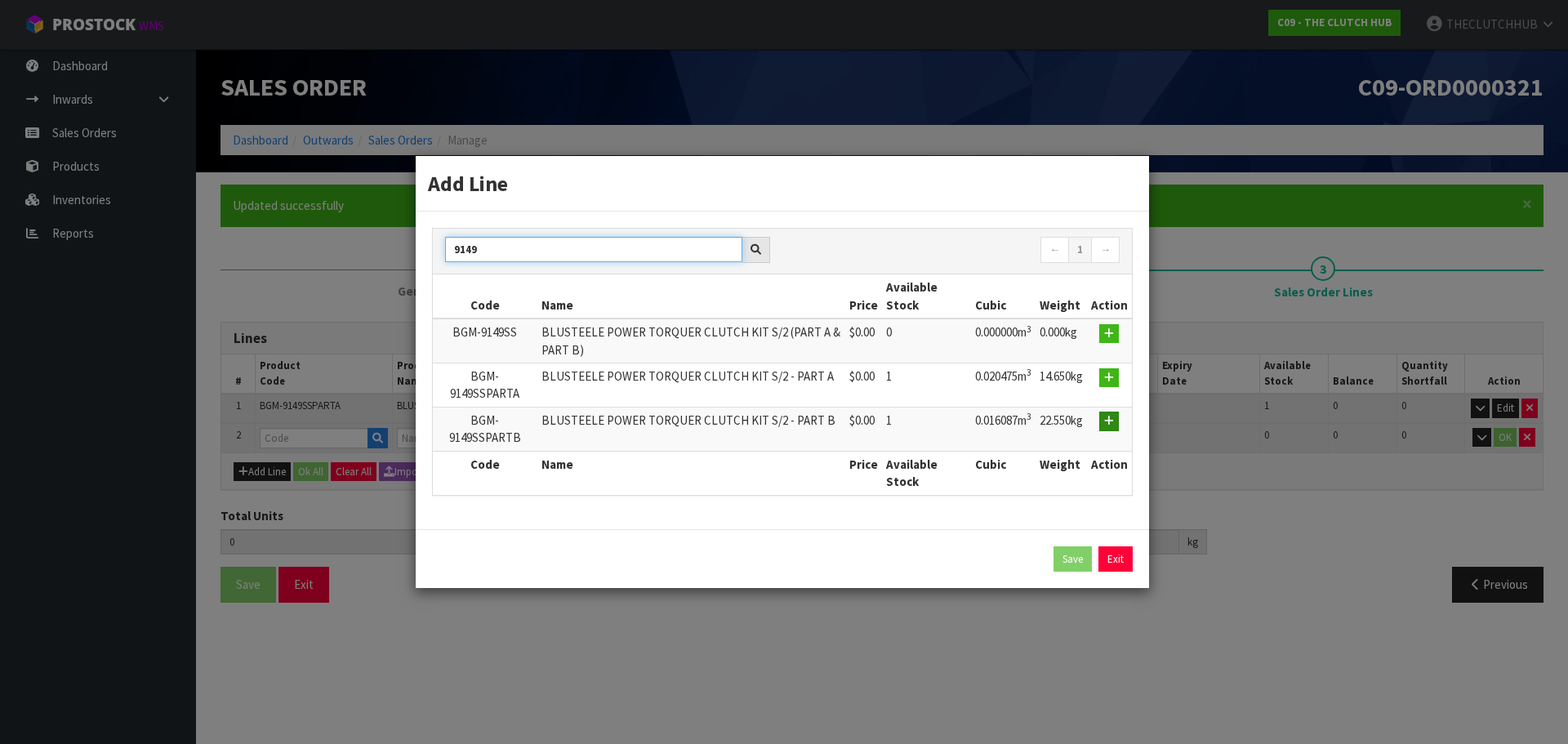
type input "9149"
click at [1113, 421] on icon "button" at bounding box center [1109, 420] width 10 height 11
type input "1"
type input "0.020475"
type input "14.65"
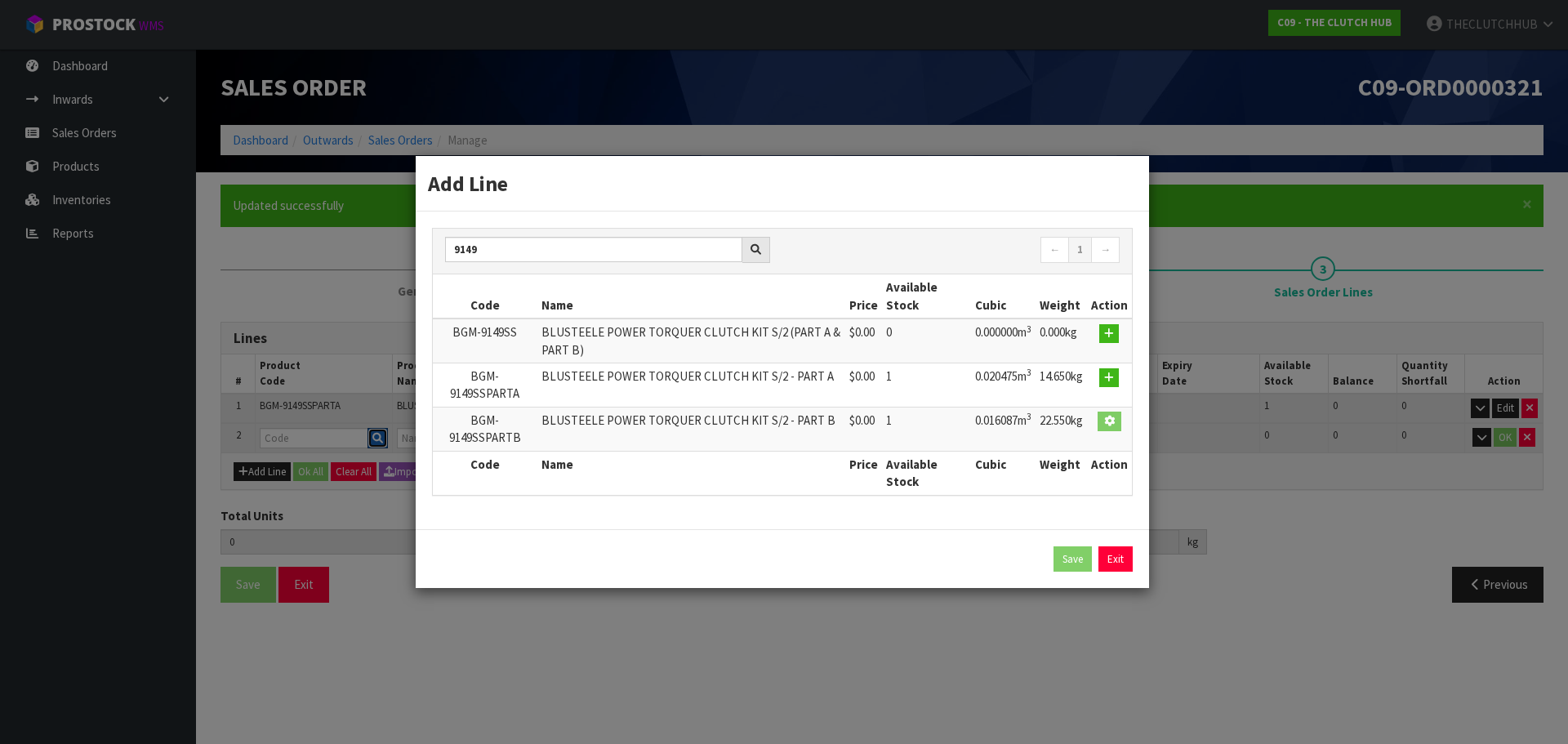
type input "BGM-9149SSPARTB"
type input "BLUSTEELE POWER TORQUER CLUTCH KIT S/2 - PART B"
type input "0"
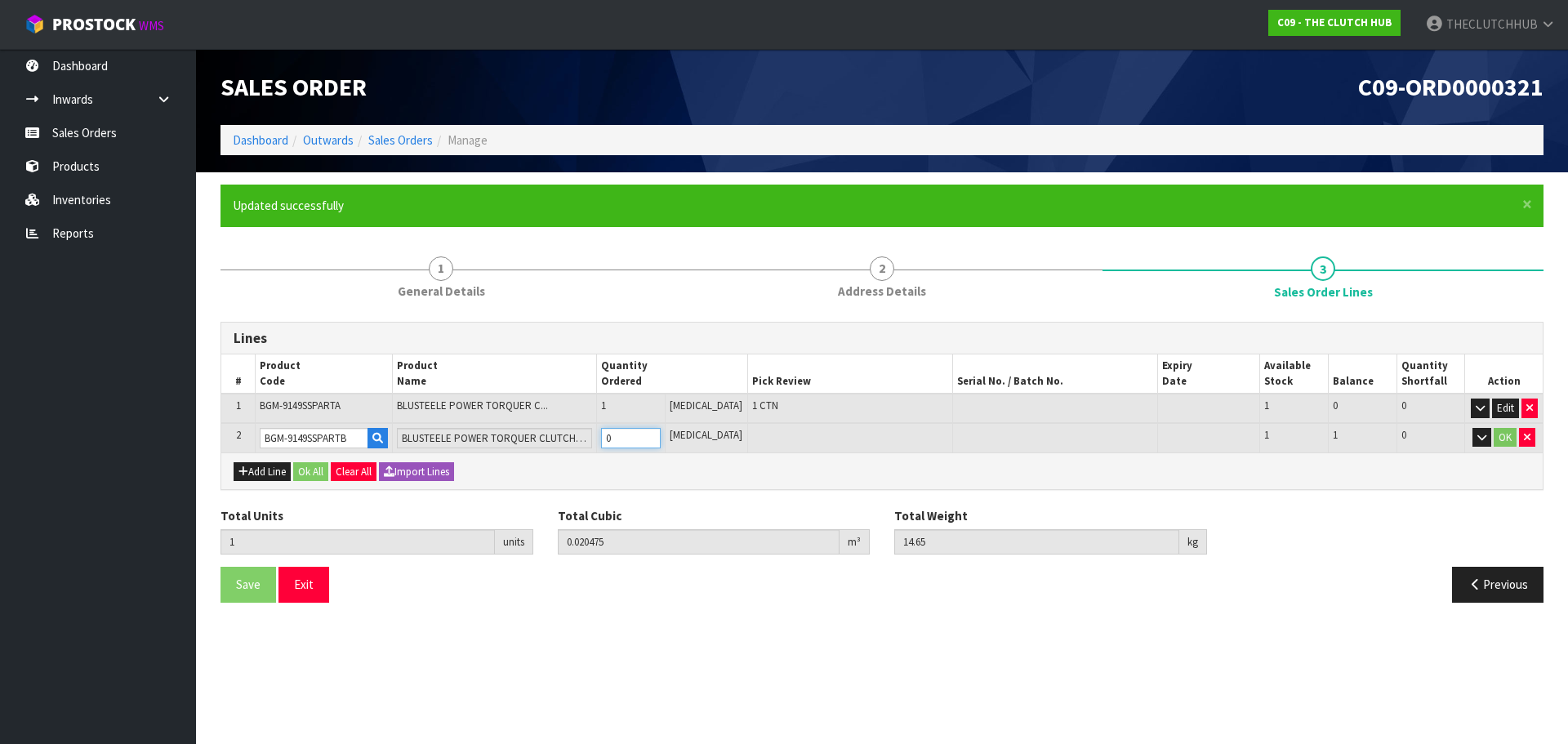
click at [591, 436] on tr "2 BGM-9149SSPARTB BLUSTEELE POWER TORQUER CLUTCH KIT S/2 - PART B 0 [MEDICAL_DA…" at bounding box center [882, 437] width 1322 height 30
type input "2"
type input "0.036562"
type input "37.2"
type input "1"
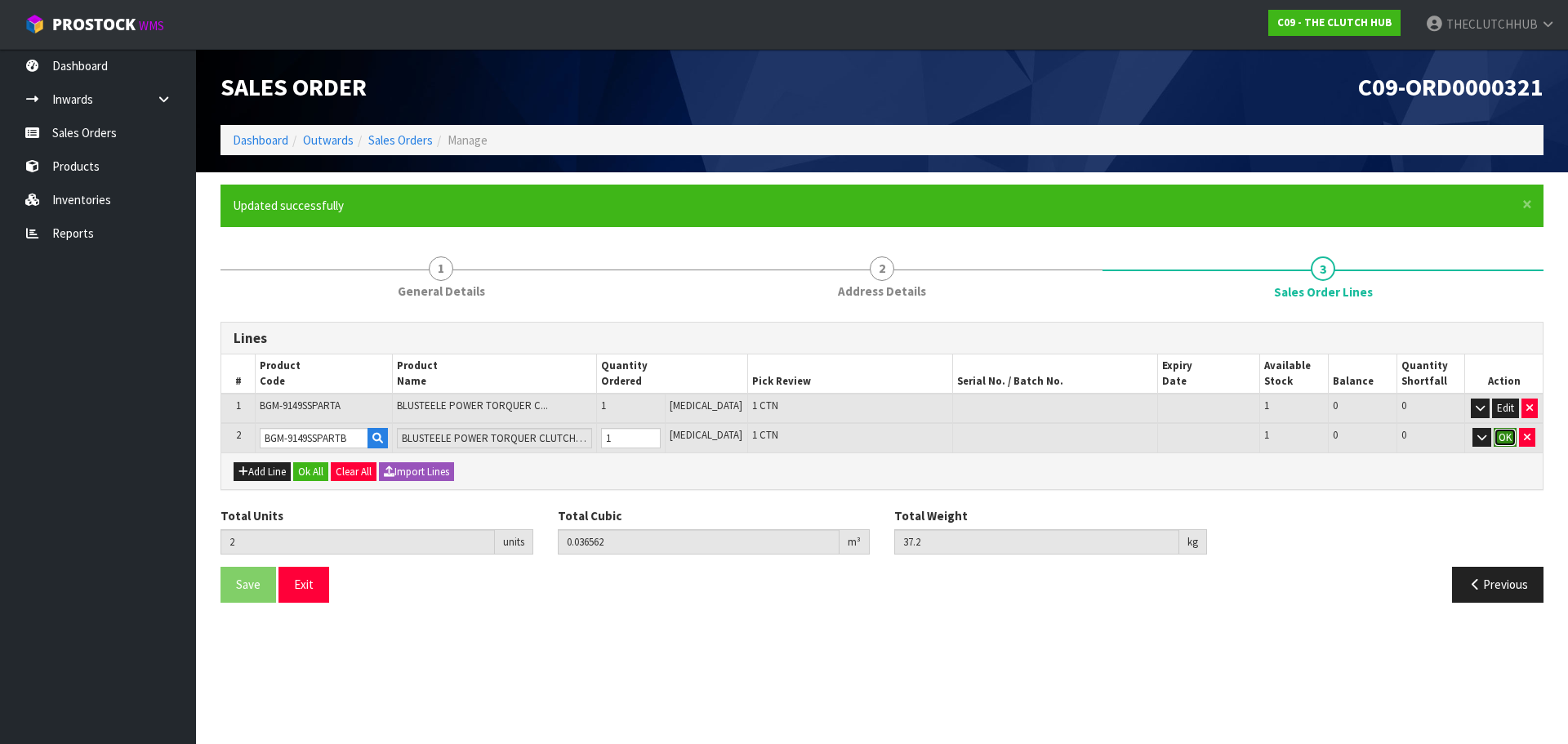
click at [1499, 432] on button "OK" at bounding box center [1506, 437] width 23 height 19
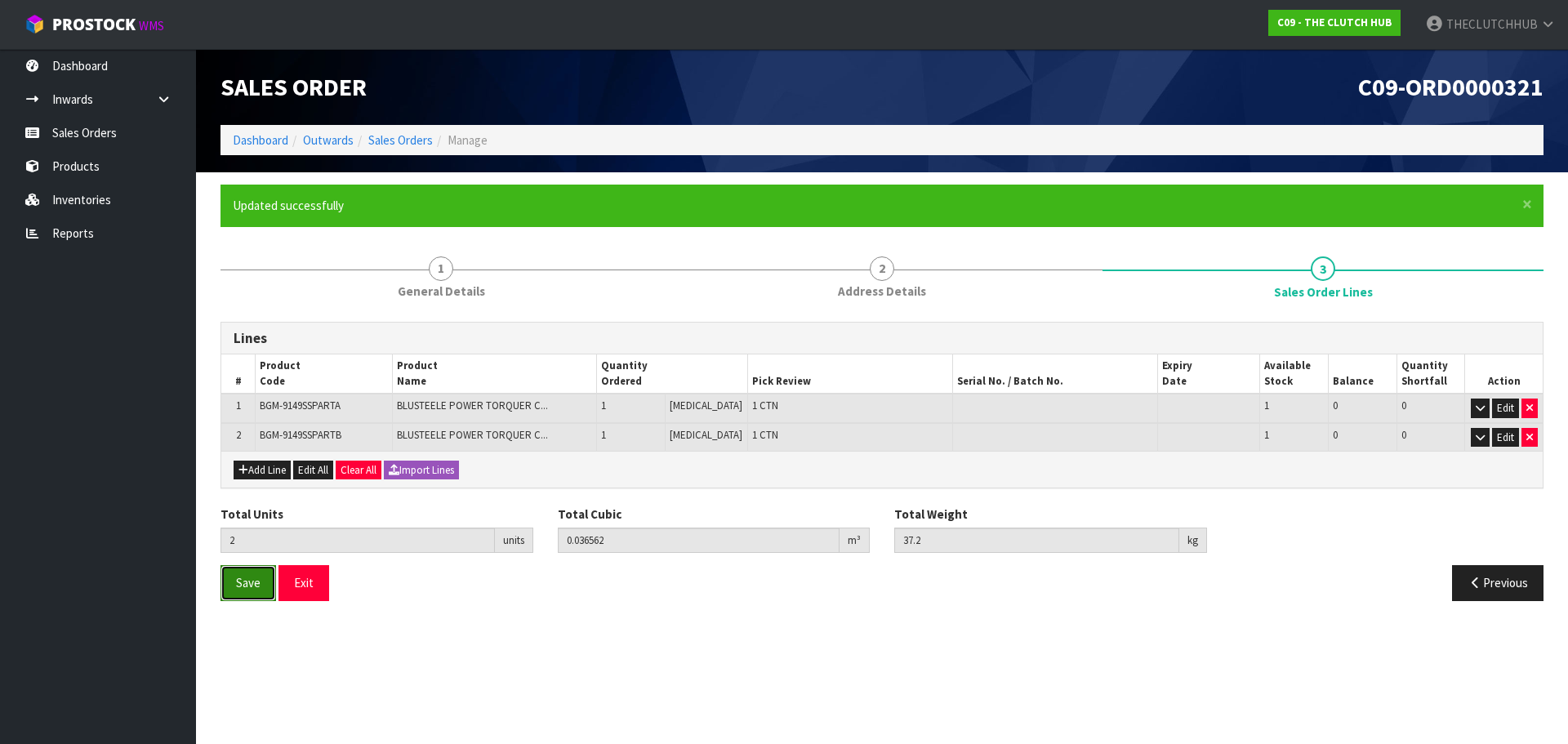
click at [235, 586] on button "Save" at bounding box center [247, 582] width 55 height 35
click at [265, 596] on button "Save" at bounding box center [247, 582] width 55 height 35
click at [314, 595] on button "Exit" at bounding box center [304, 582] width 50 height 35
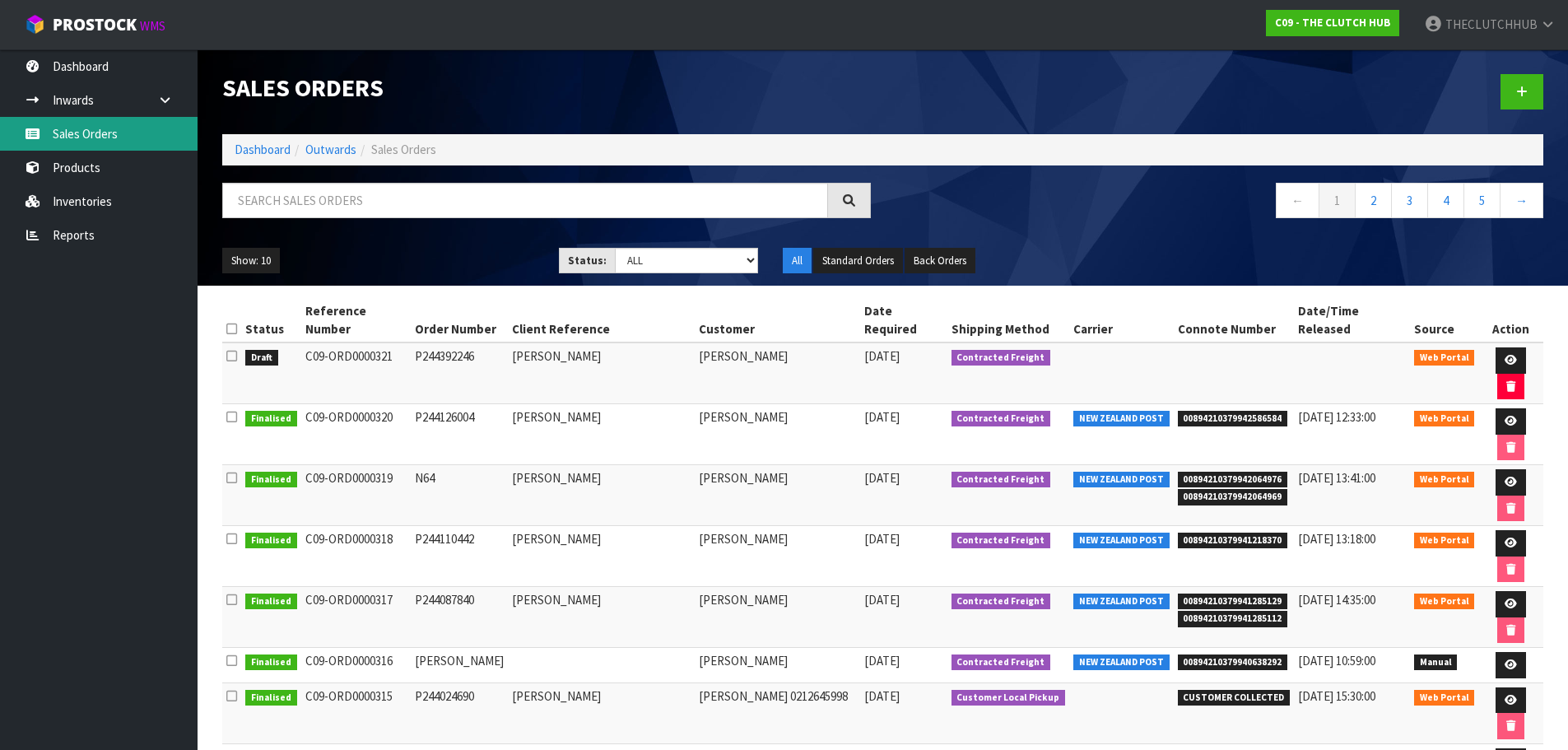
click at [99, 135] on link "Sales Orders" at bounding box center [99, 134] width 197 height 34
click at [1525, 102] on link at bounding box center [1522, 92] width 43 height 35
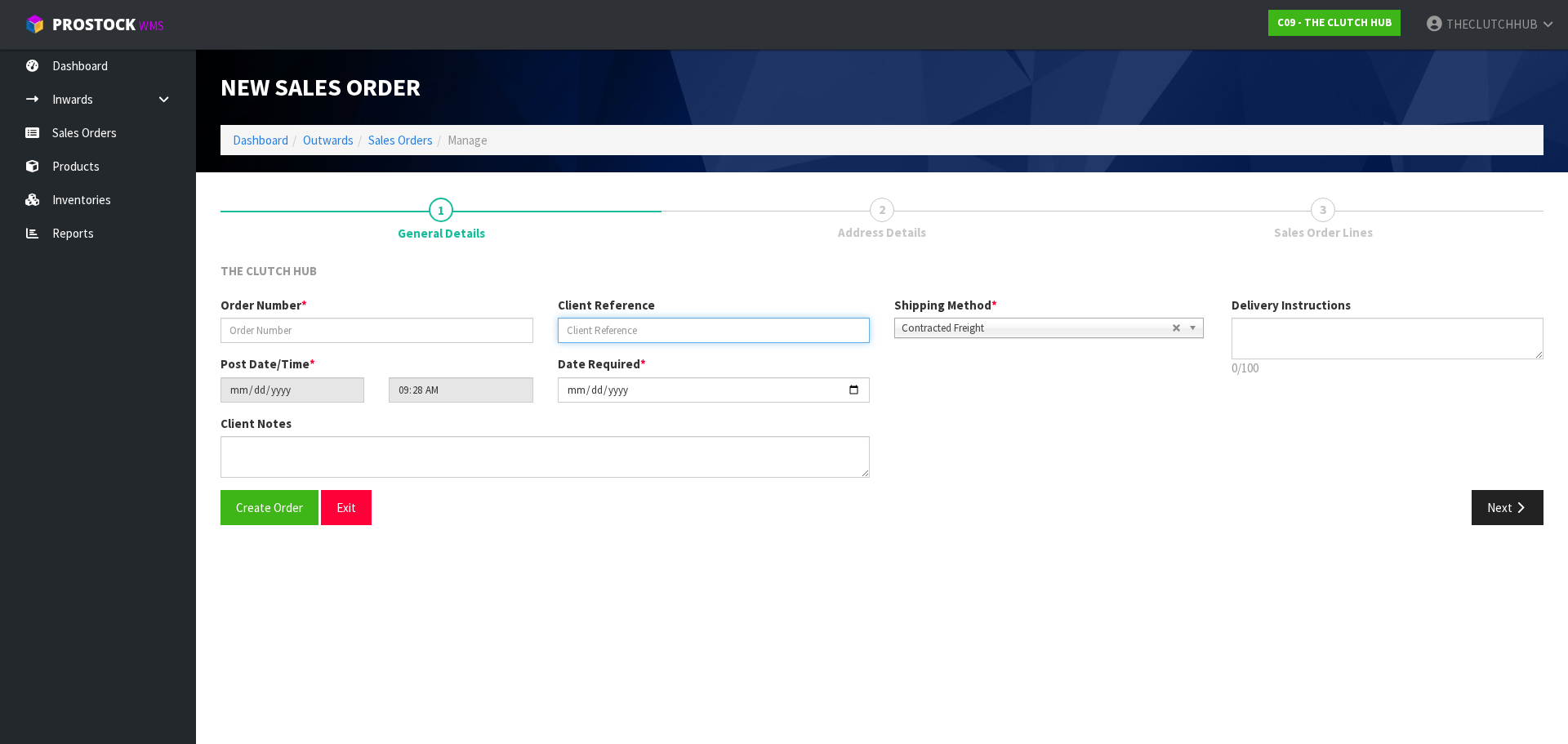
click at [622, 331] on input "text" at bounding box center [714, 330] width 312 height 25
type input "BNN-9455SS3 A AND B [PERSON_NAME] LAID"
click at [358, 331] on input "text" at bounding box center [376, 330] width 312 height 25
paste input "P244362578"
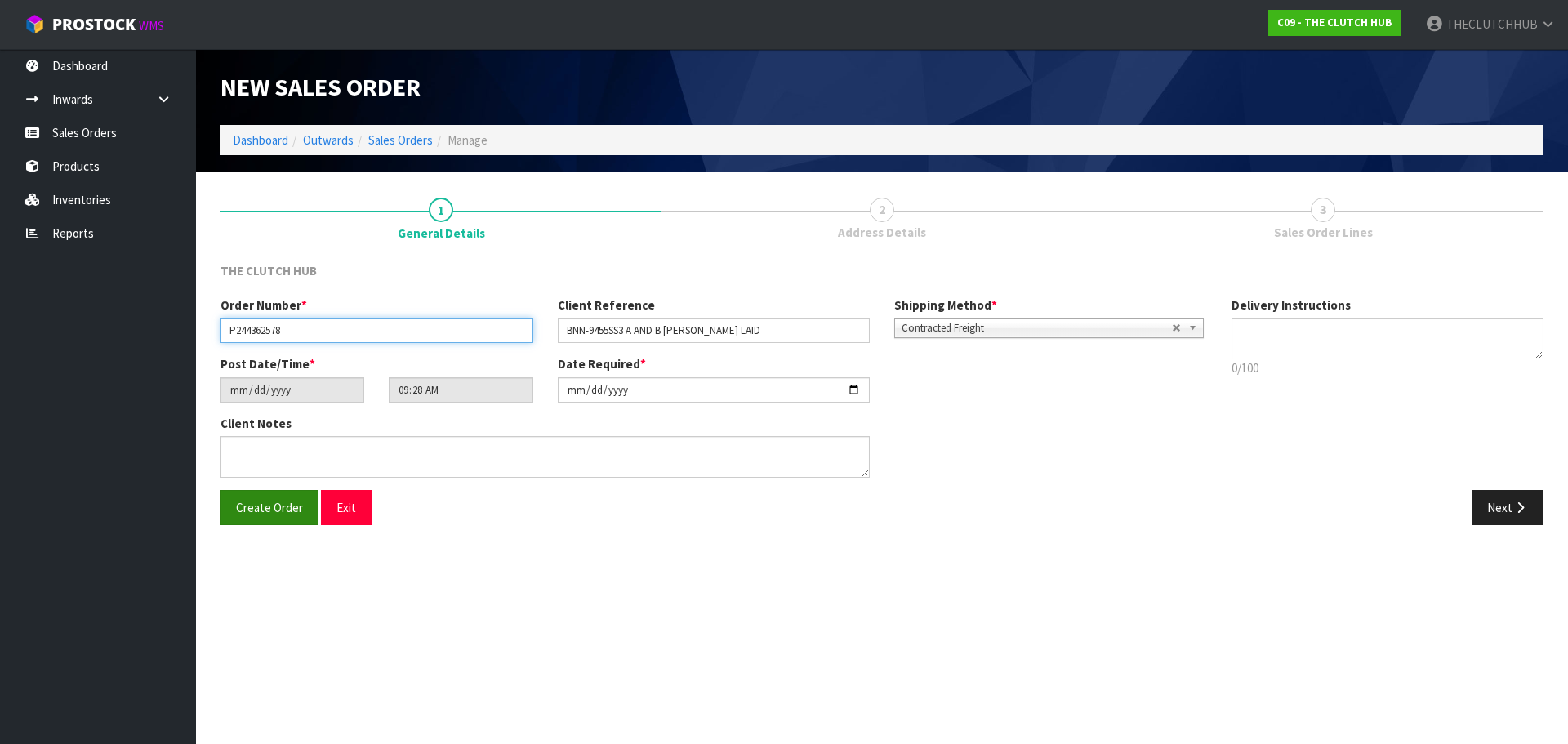
type input "P244362578"
click at [280, 515] on button "Create Order" at bounding box center [269, 507] width 98 height 35
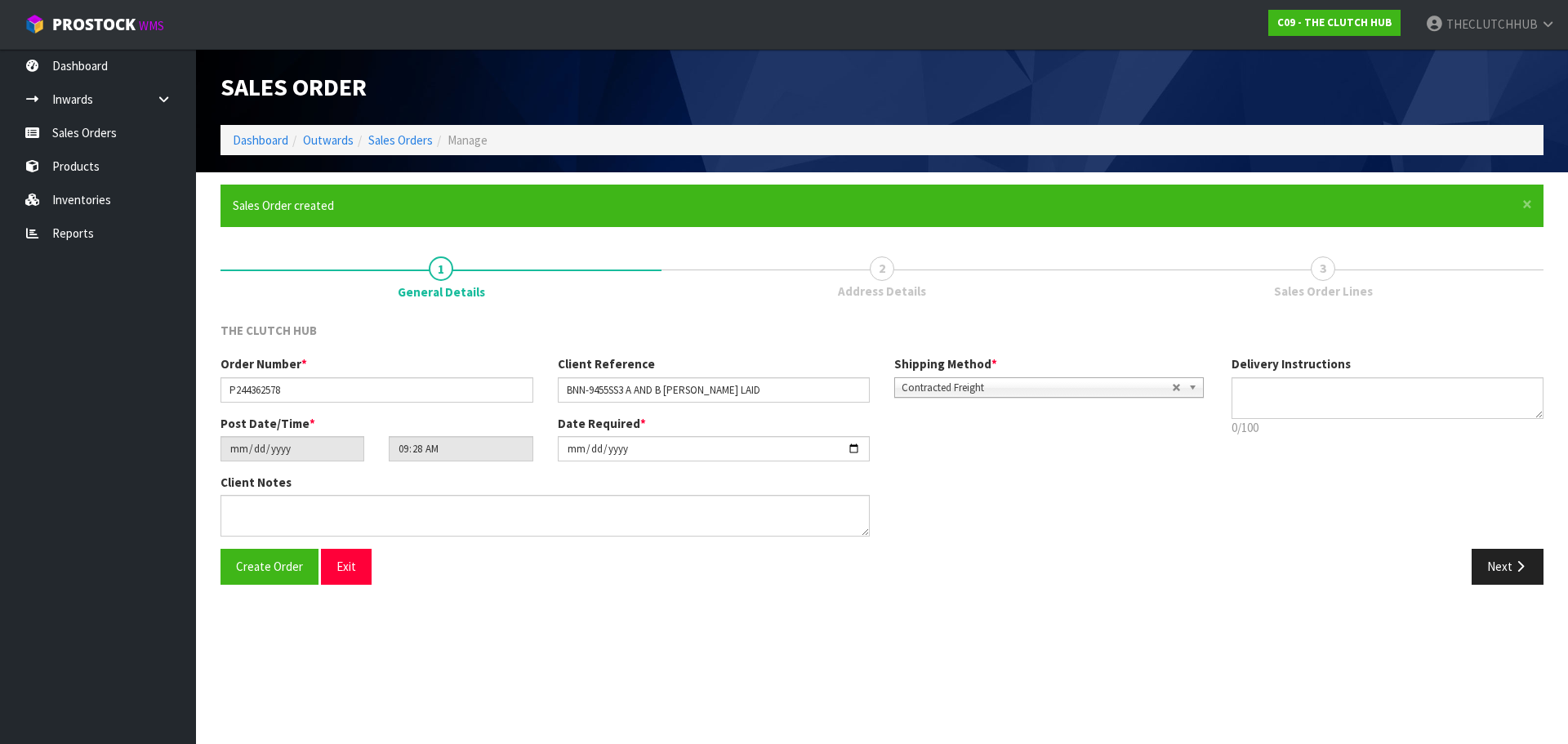
type input "11:28:00.000"
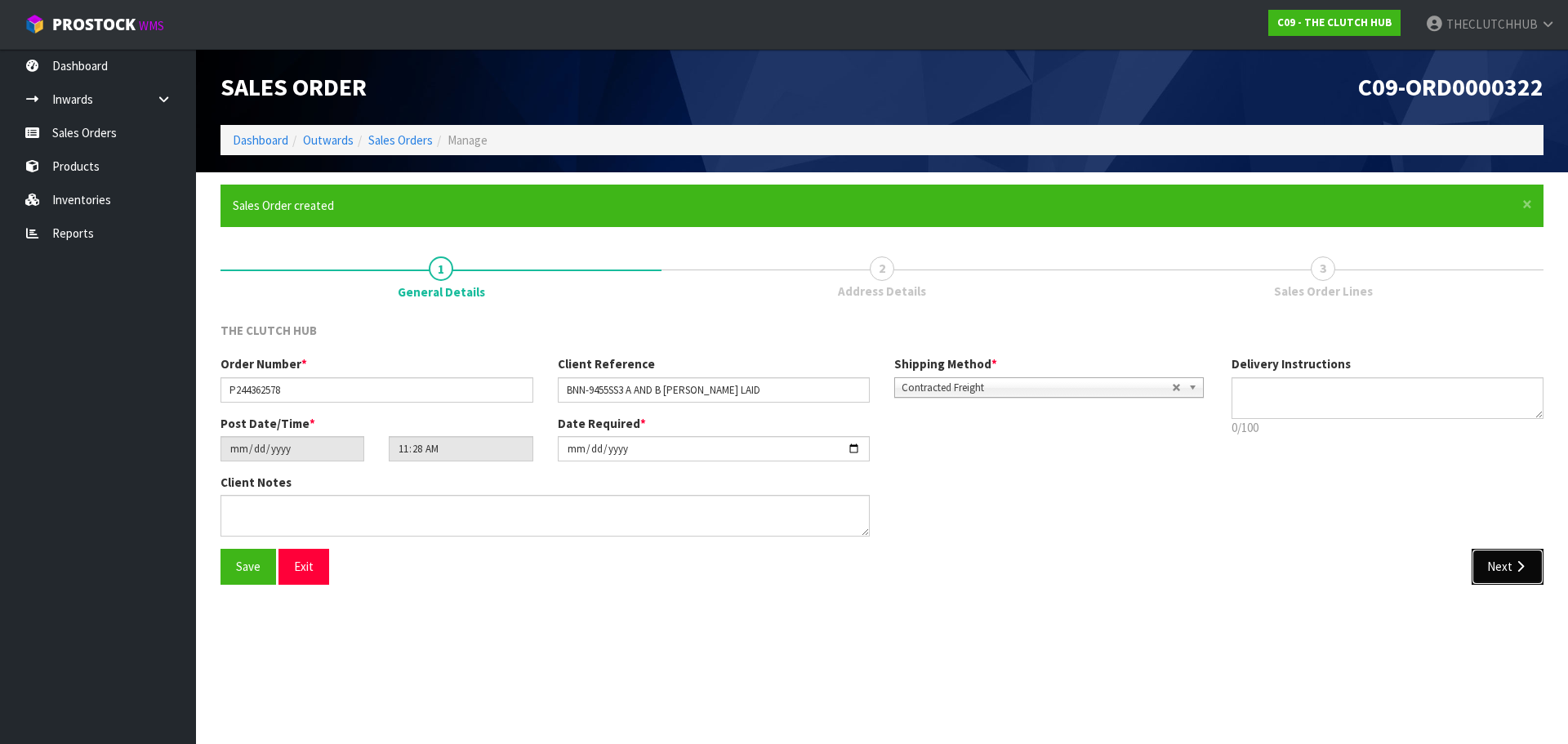
click at [1518, 570] on icon "button" at bounding box center [1520, 566] width 16 height 13
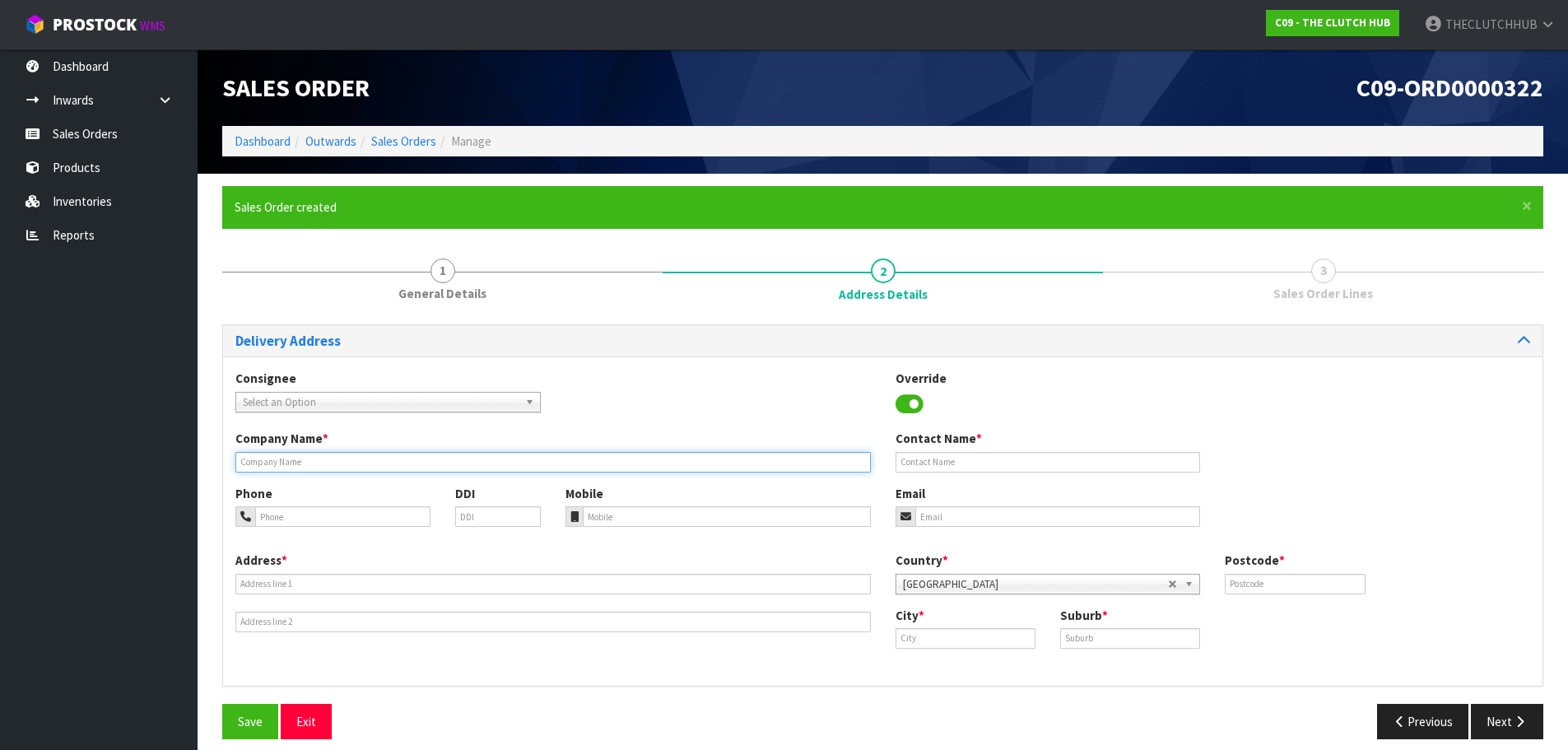
paste input "[PERSON_NAME]"
type input "[PERSON_NAME]"
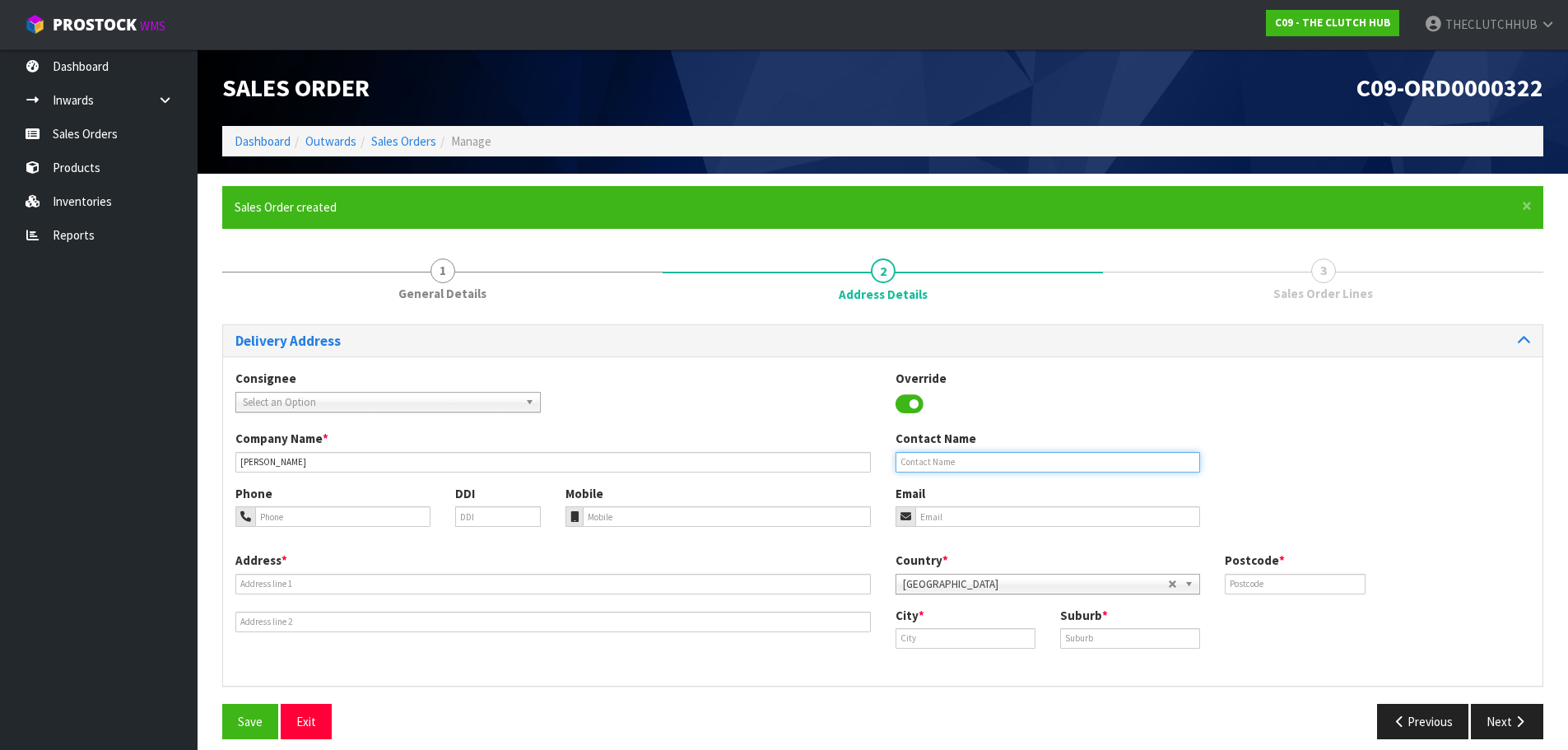
click at [934, 468] on input "text" at bounding box center [1048, 462] width 305 height 21
paste input "[PERSON_NAME]"
type input "[PERSON_NAME]"
drag, startPoint x: 646, startPoint y: 530, endPoint x: 611, endPoint y: 512, distance: 39.4
paste input "022 0721067"
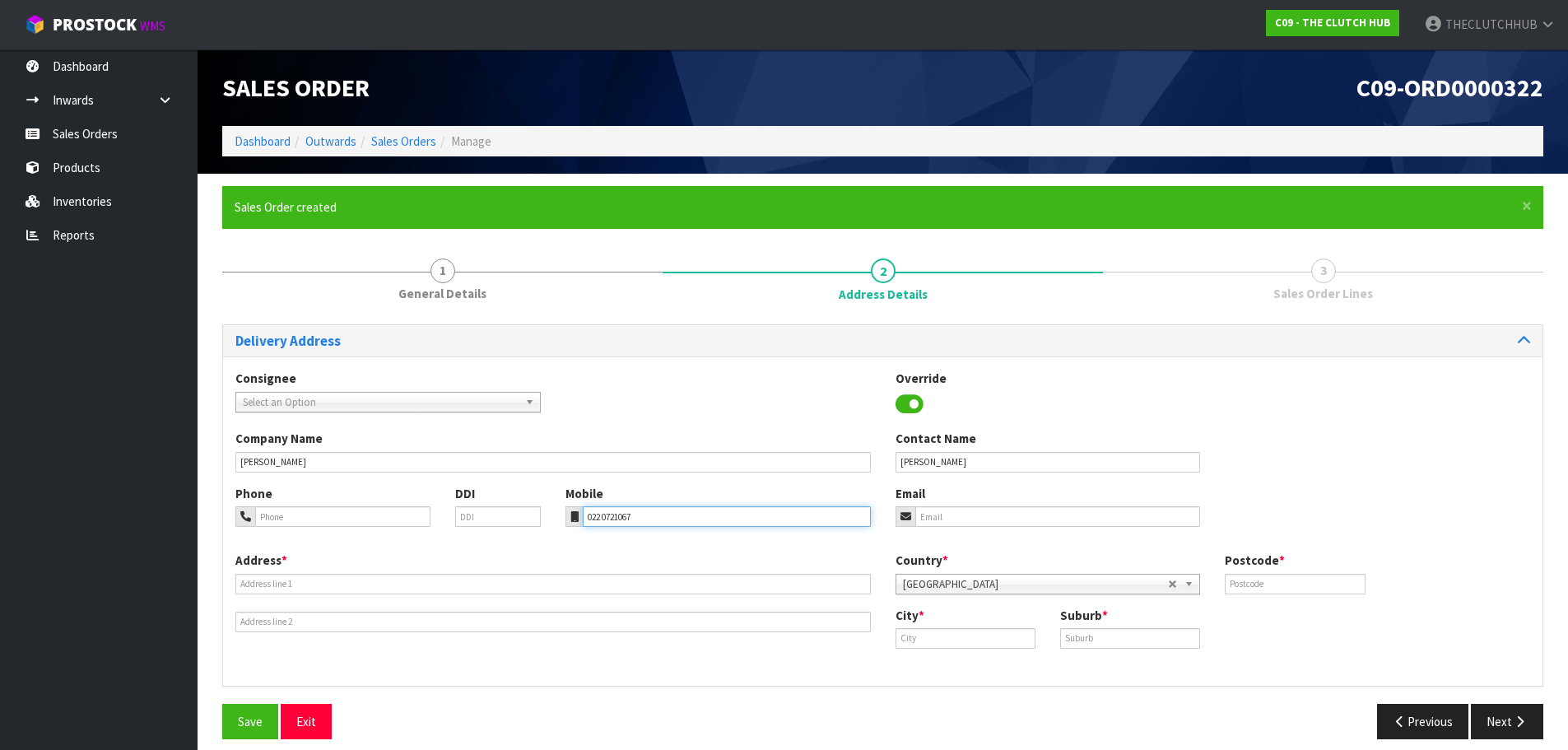
drag, startPoint x: 597, startPoint y: 512, endPoint x: 606, endPoint y: 512, distance: 9.0
click at [604, 512] on input "022 0721067" at bounding box center [726, 516] width 288 height 21
type input "022 0721067"
click at [970, 517] on input "email" at bounding box center [1058, 516] width 285 height 21
paste input "[EMAIL_ADDRESS][DOMAIN_NAME]"
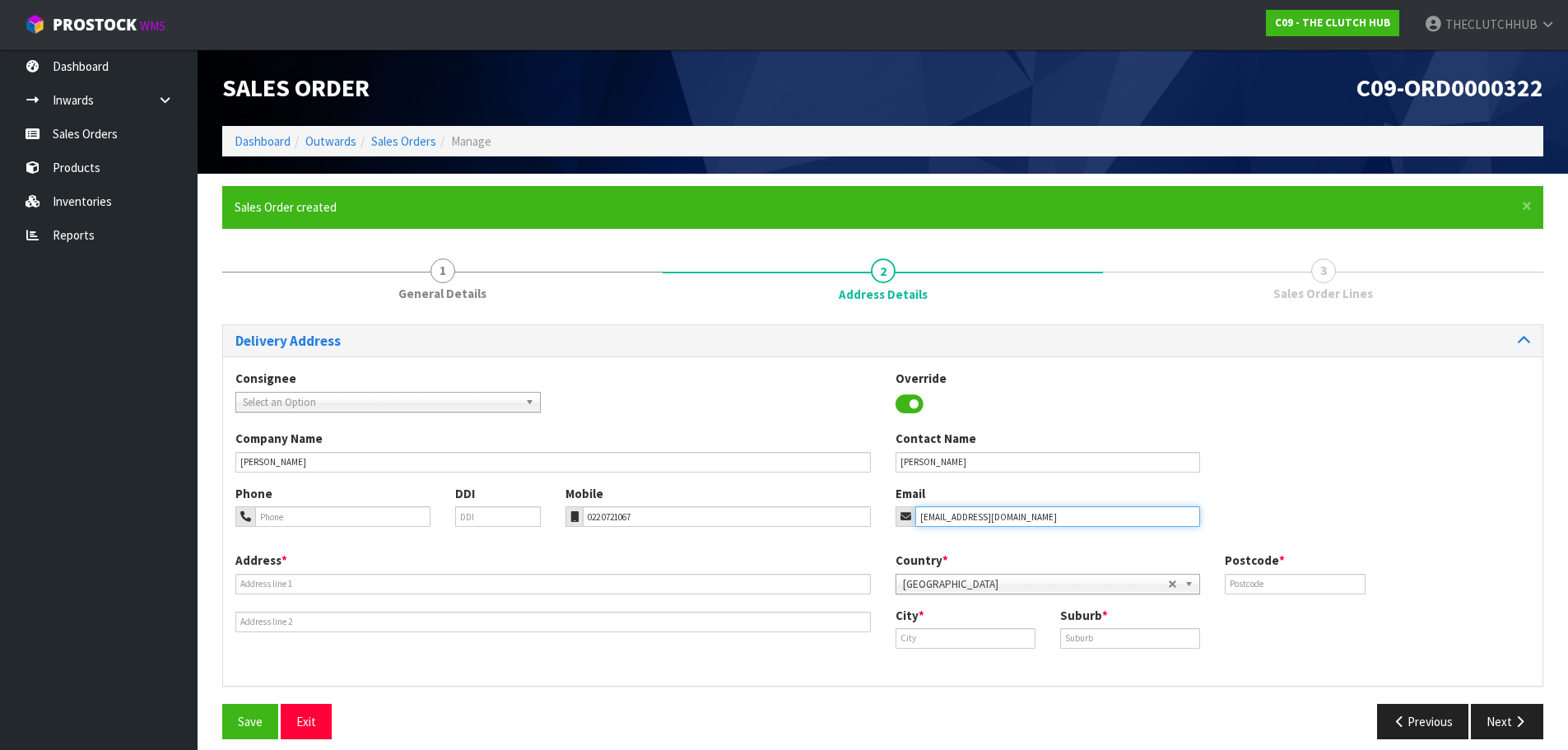
type input "[EMAIL_ADDRESS][DOMAIN_NAME]"
click at [294, 581] on input "text" at bounding box center [553, 584] width 635 height 21
paste input "[STREET_ADDRESS]"
type input "[STREET_ADDRESS]"
click at [943, 642] on input "text" at bounding box center [965, 638] width 140 height 21
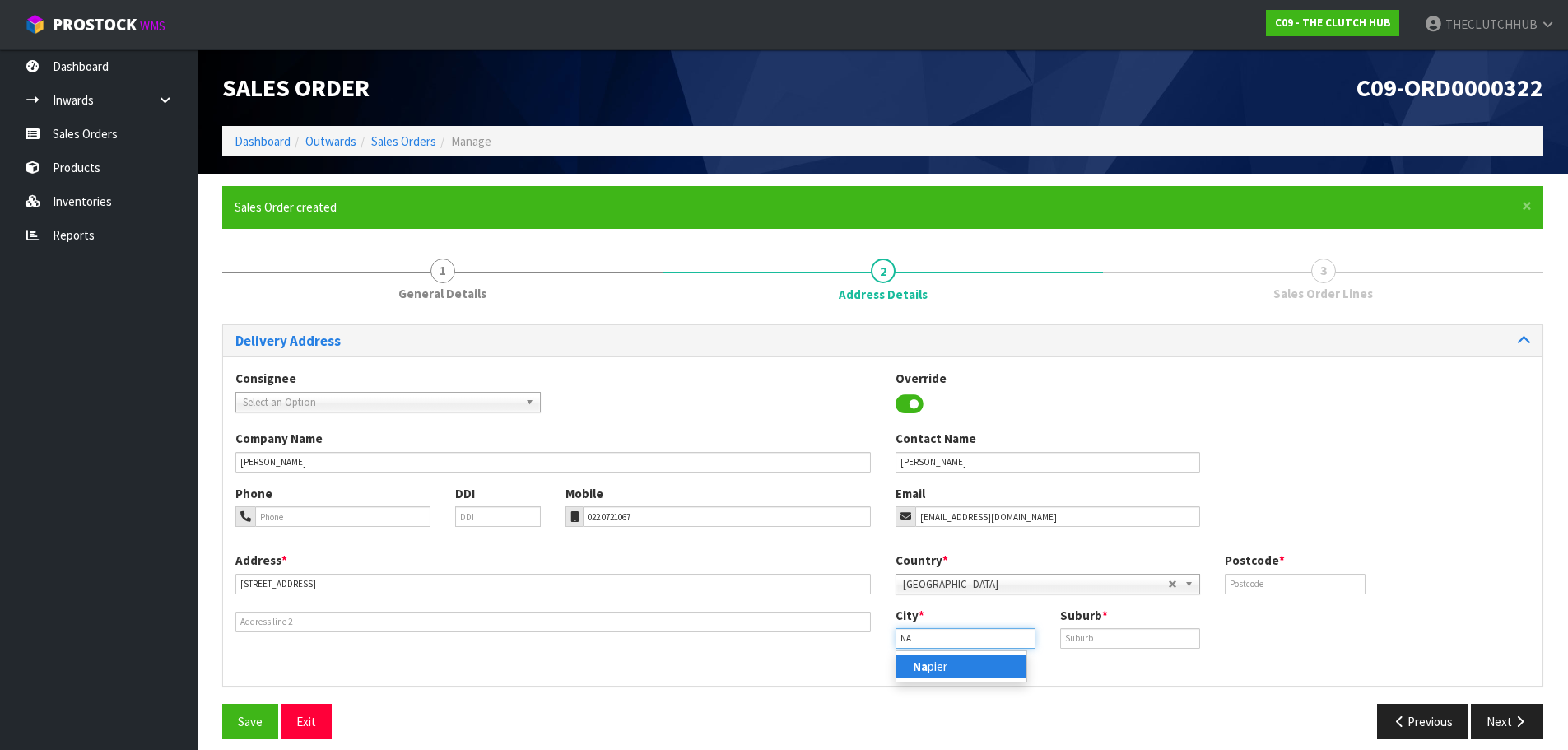
type input "N"
click at [951, 666] on link "Hami lton" at bounding box center [961, 666] width 130 height 22
type input "[PERSON_NAME]"
click at [1085, 640] on input "text" at bounding box center [1129, 638] width 140 height 21
type input "NAWTON"
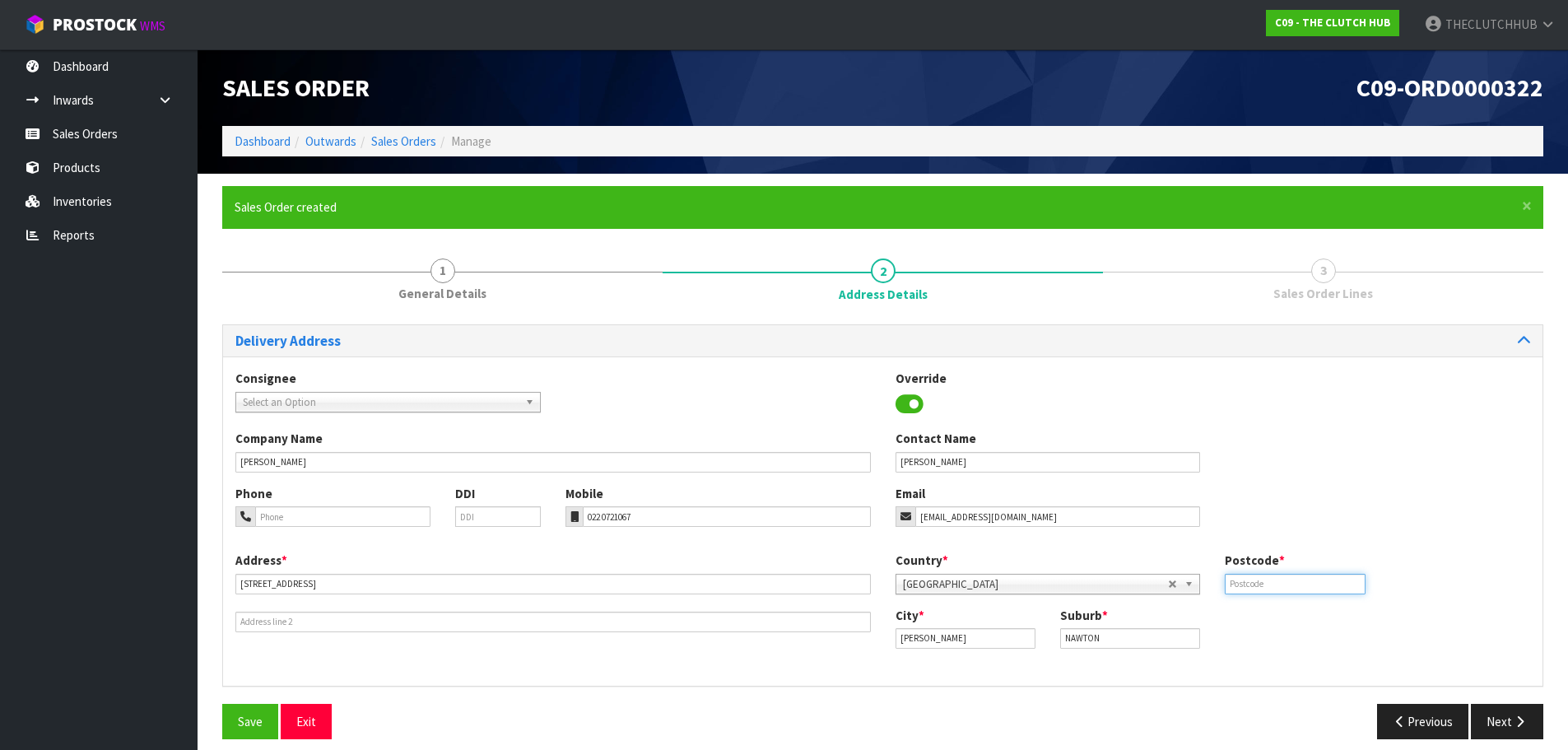
click at [1293, 583] on input "text" at bounding box center [1294, 584] width 140 height 21
type input "3200"
click at [252, 724] on span "Save" at bounding box center [249, 722] width 24 height 16
click at [1516, 721] on icon "button" at bounding box center [1519, 721] width 16 height 13
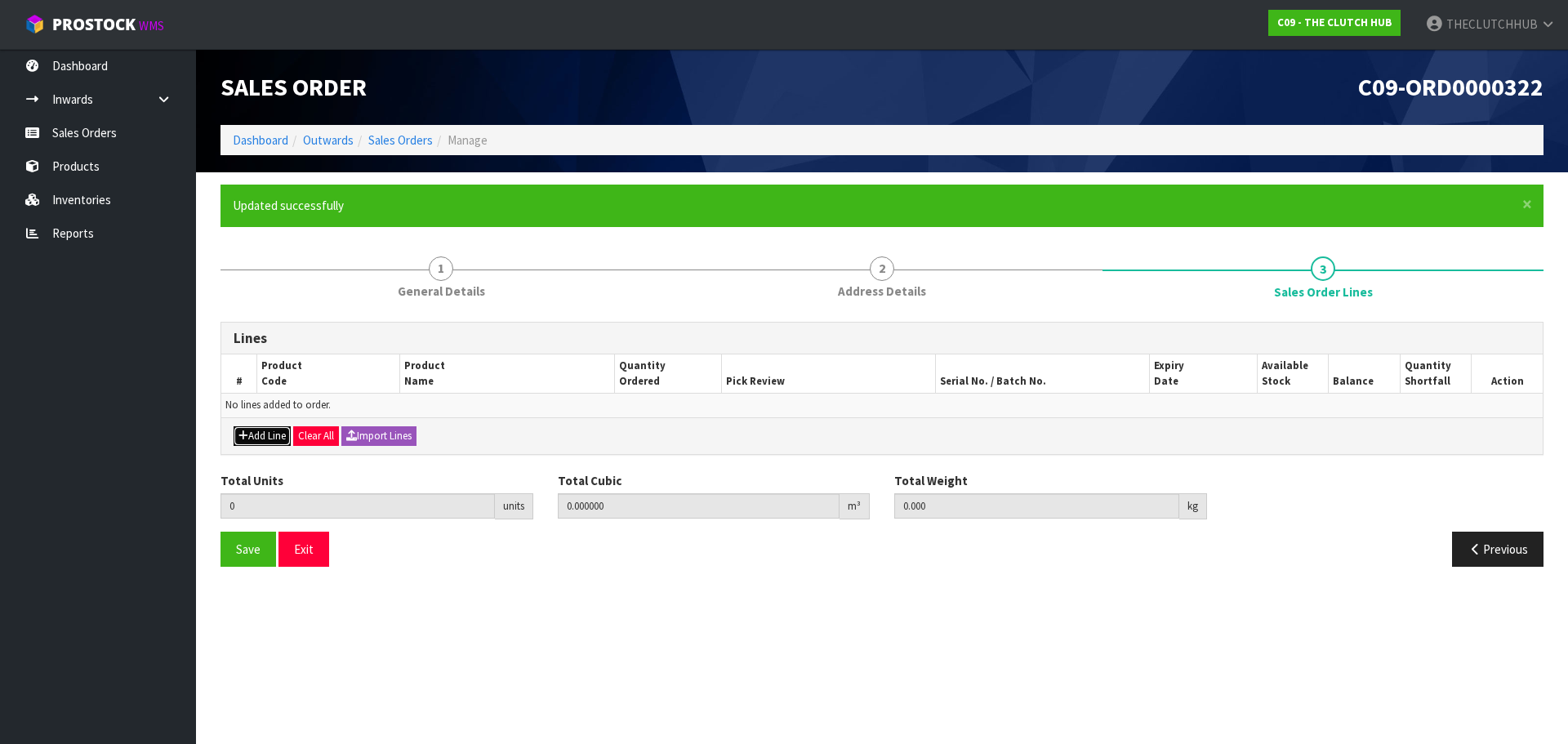
click at [261, 436] on button "Add Line" at bounding box center [262, 436] width 57 height 19
type input "0"
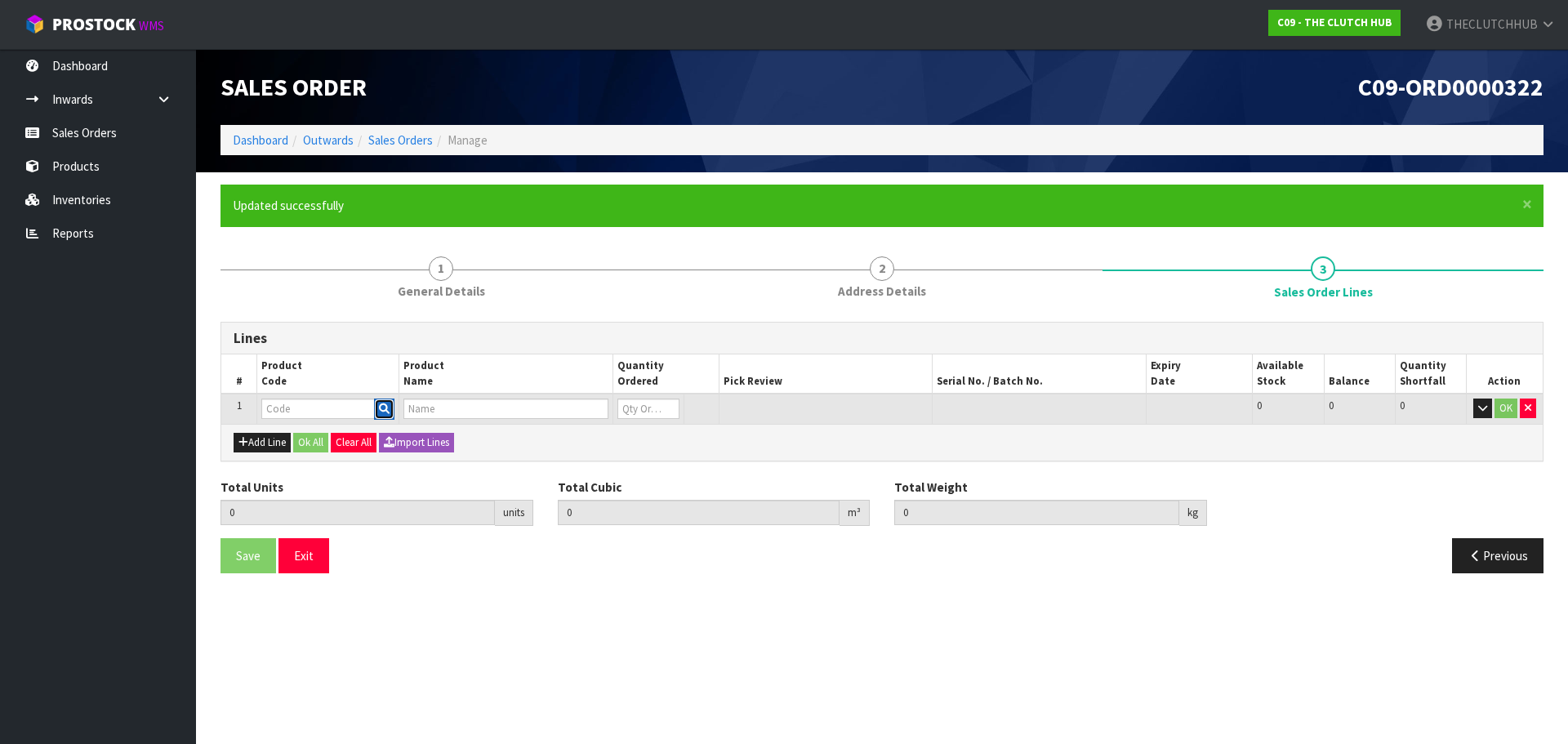
click at [377, 402] on button "button" at bounding box center [384, 409] width 20 height 21
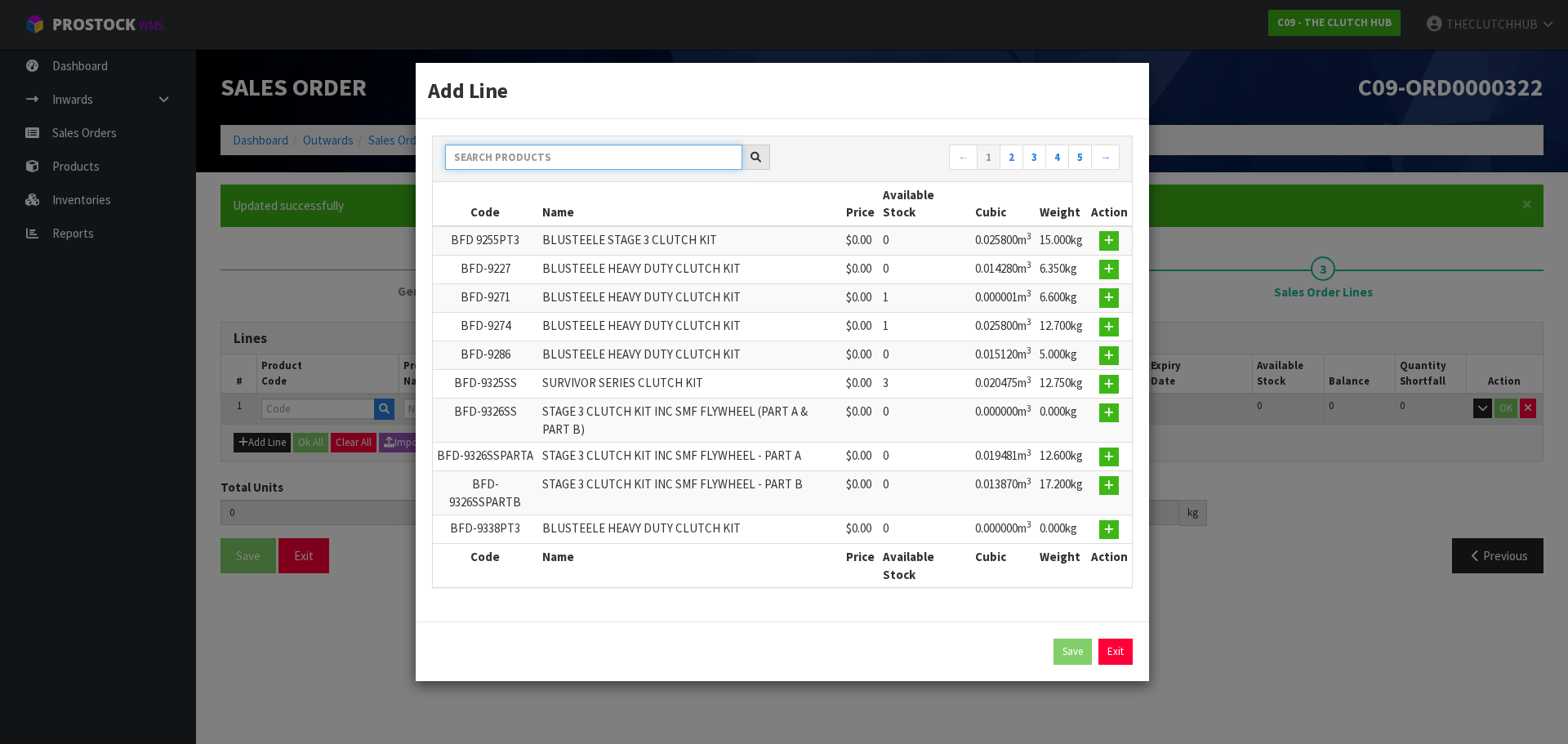
click at [513, 157] on input "text" at bounding box center [594, 157] width 297 height 25
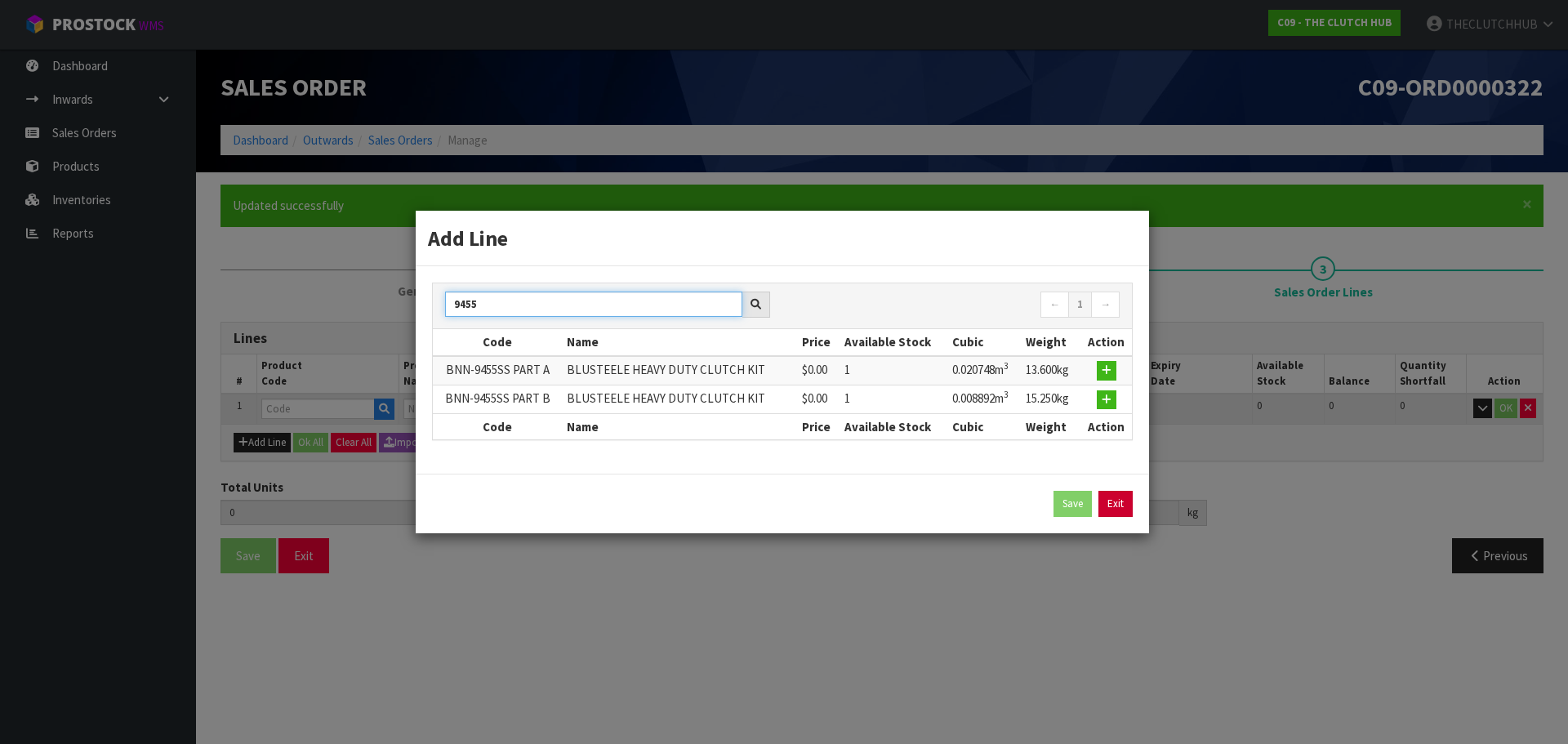
type input "9455"
click at [1127, 505] on link "Exit" at bounding box center [1115, 503] width 34 height 26
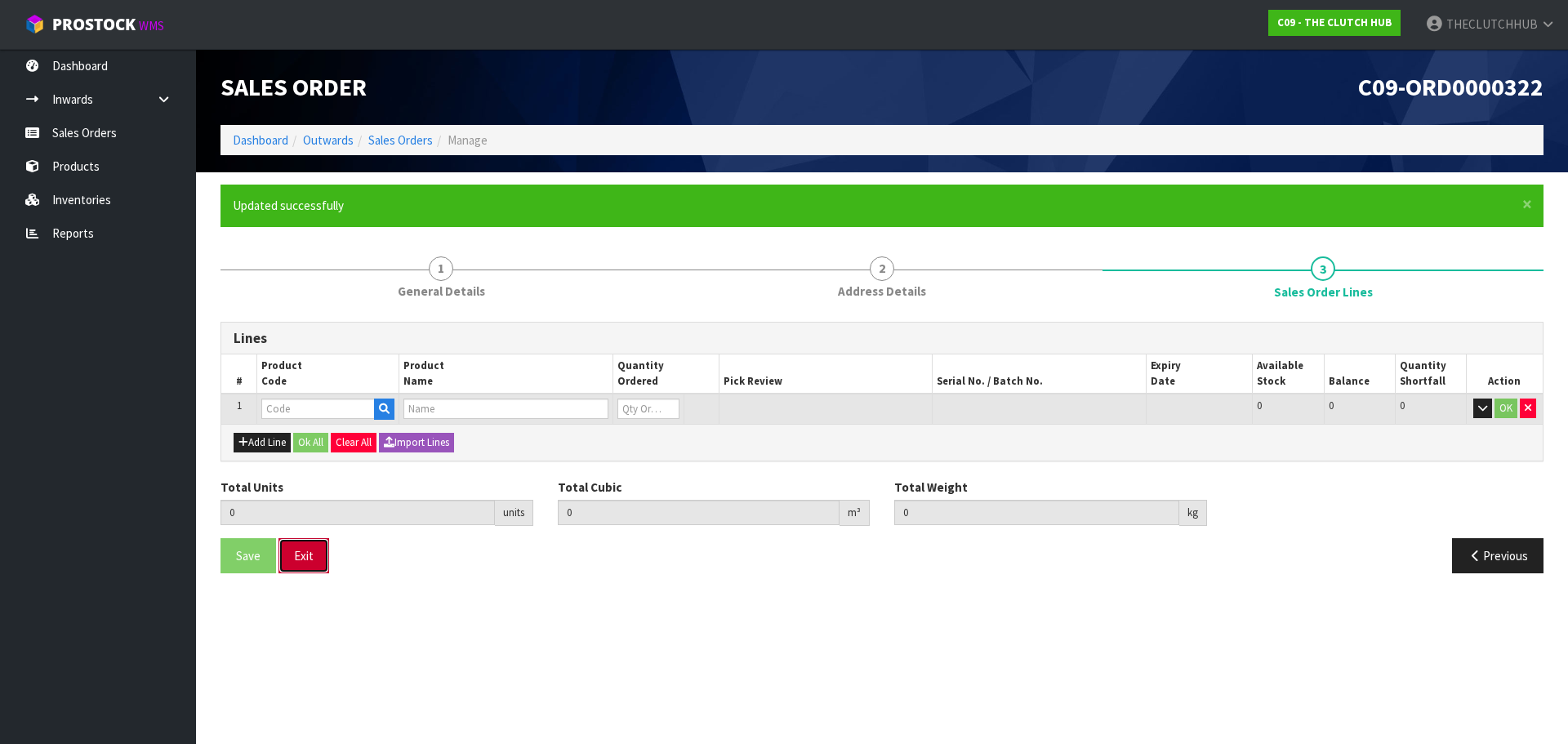
click at [311, 556] on button "Exit" at bounding box center [304, 556] width 50 height 35
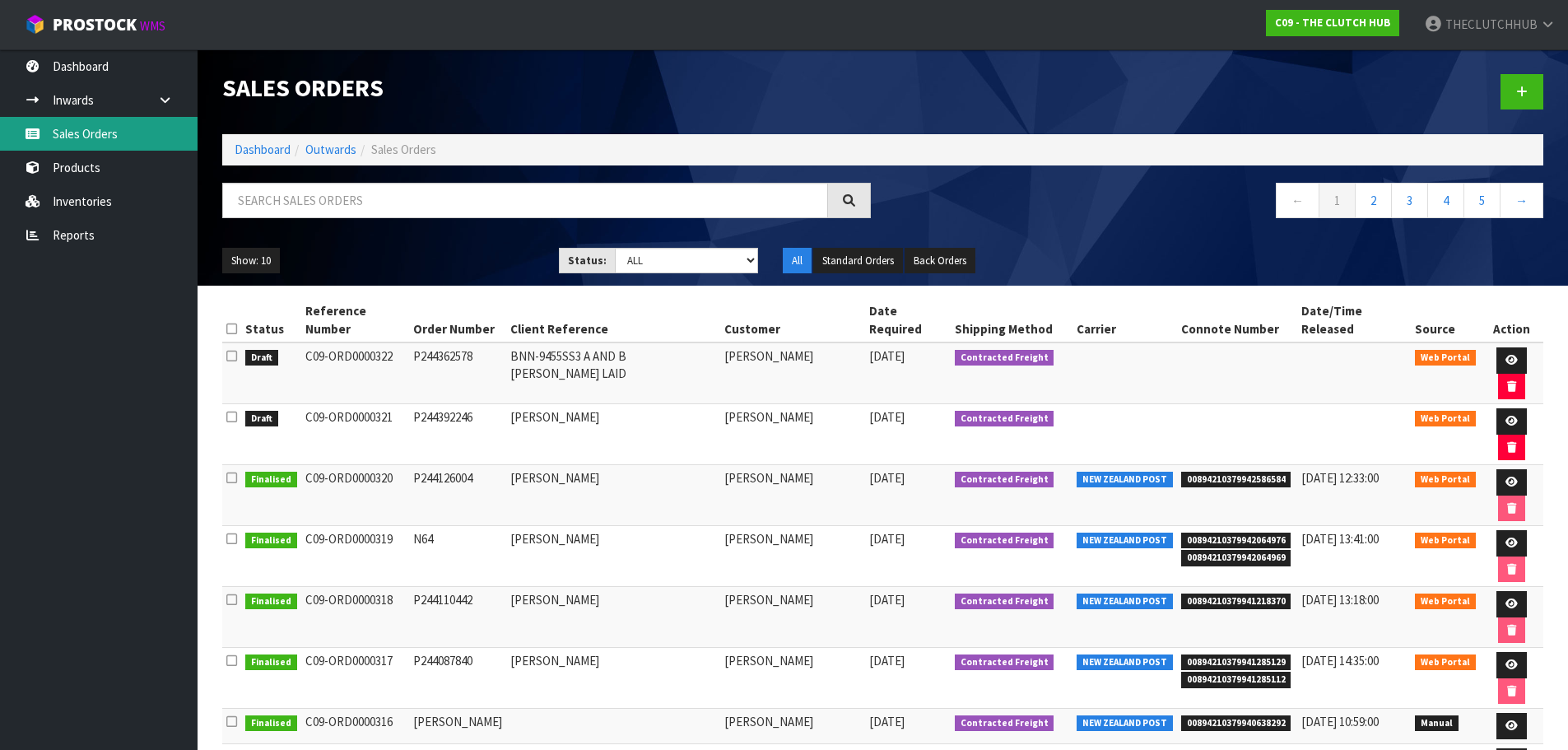
click at [79, 135] on link "Sales Orders" at bounding box center [99, 134] width 197 height 34
